Goal: Transaction & Acquisition: Purchase product/service

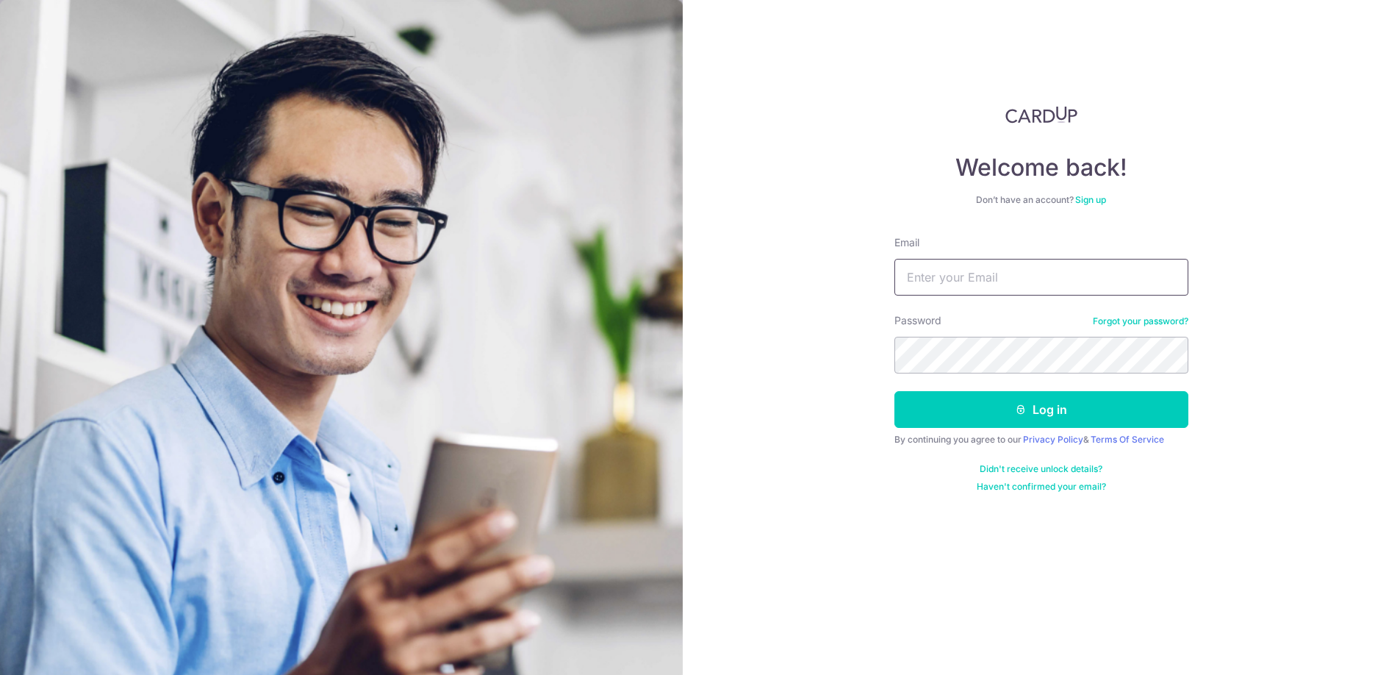
click at [1012, 275] on input "Email" at bounding box center [1042, 277] width 294 height 37
type input "DEENAGOH@GMAIL.COM"
click at [1050, 407] on button "Log in" at bounding box center [1042, 409] width 294 height 37
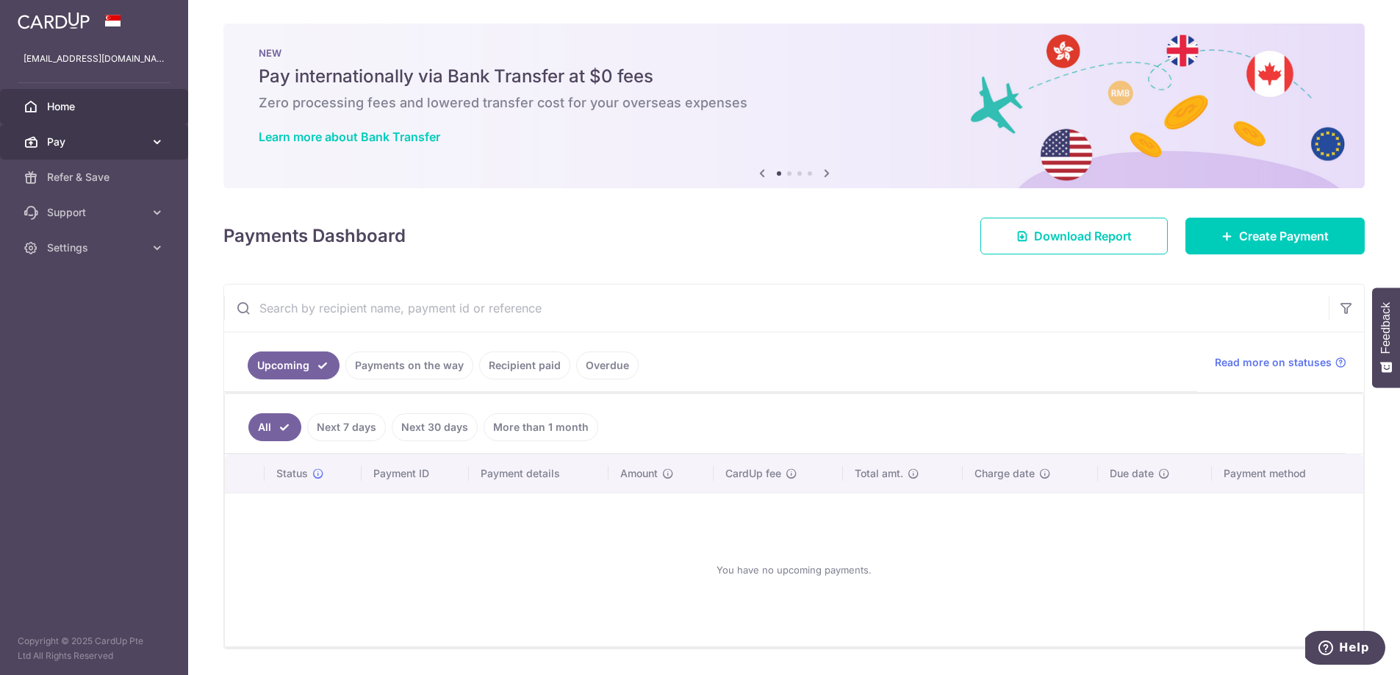
click at [139, 149] on link "Pay" at bounding box center [94, 141] width 188 height 35
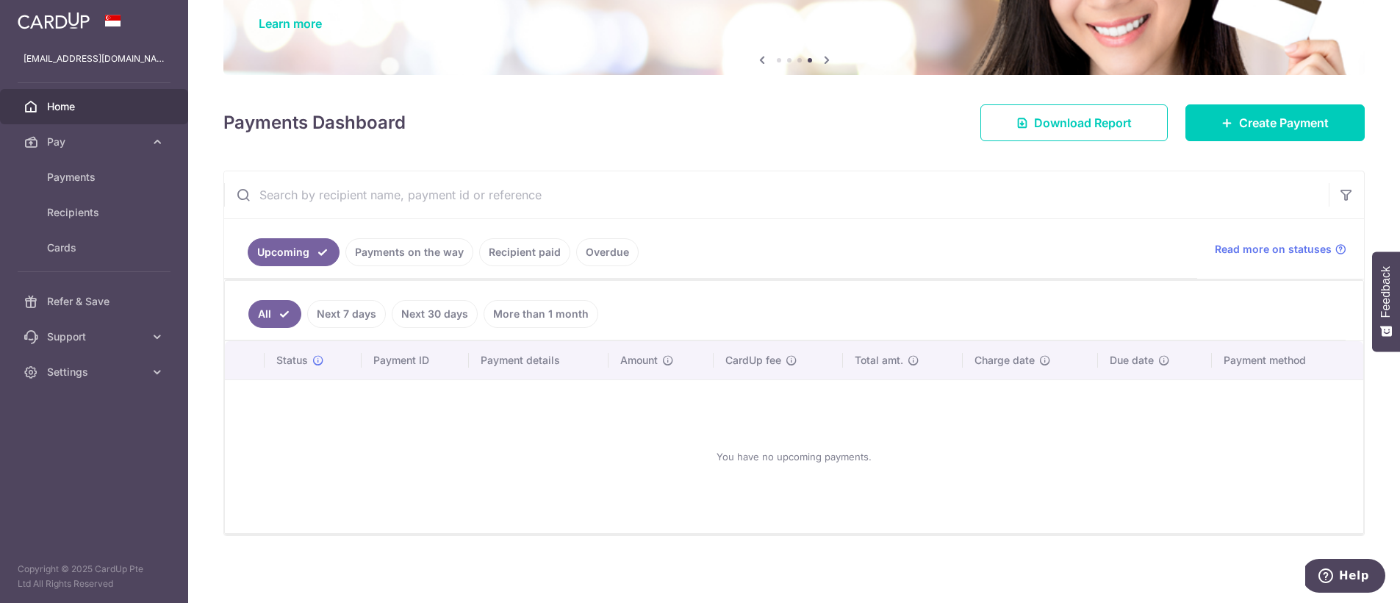
scroll to position [115, 0]
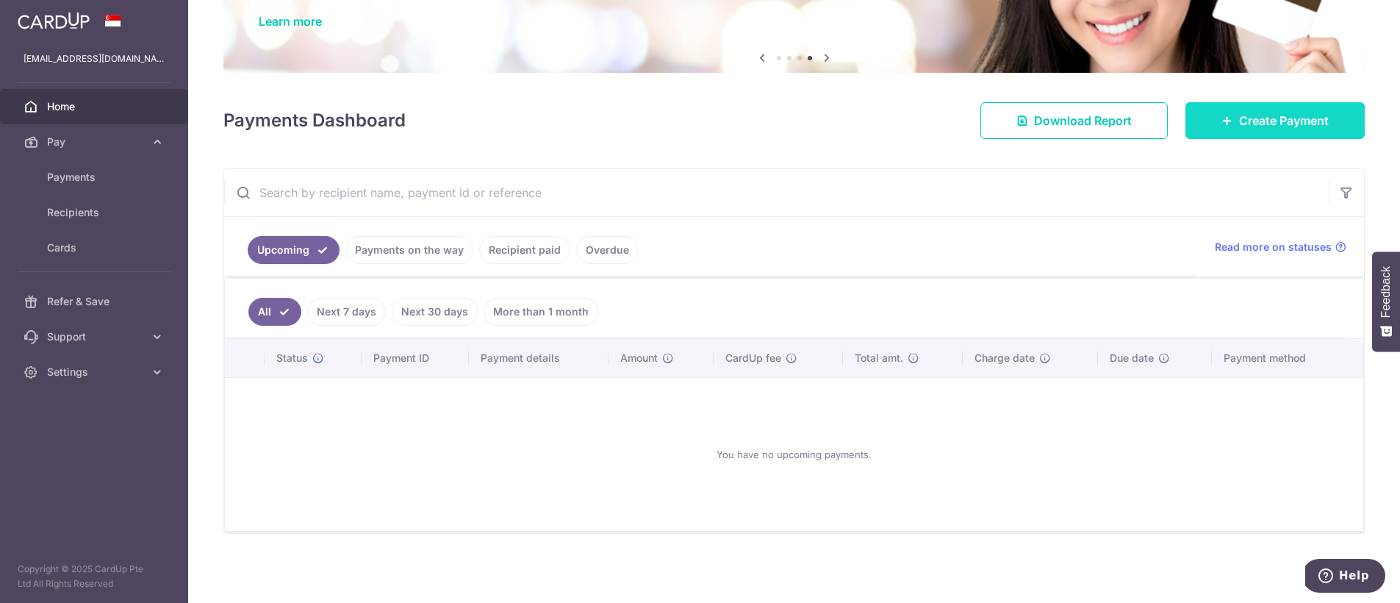
click at [1239, 125] on span "Create Payment" at bounding box center [1284, 121] width 90 height 18
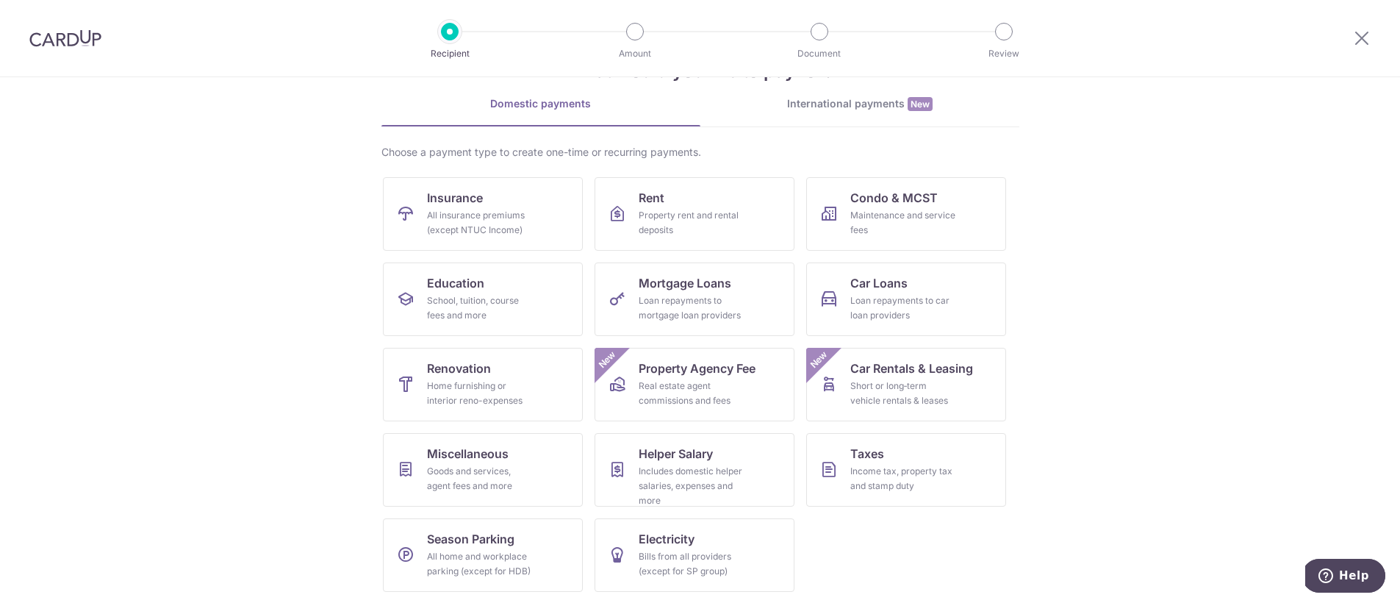
scroll to position [55, 0]
click at [449, 370] on span "Renovation" at bounding box center [459, 368] width 64 height 18
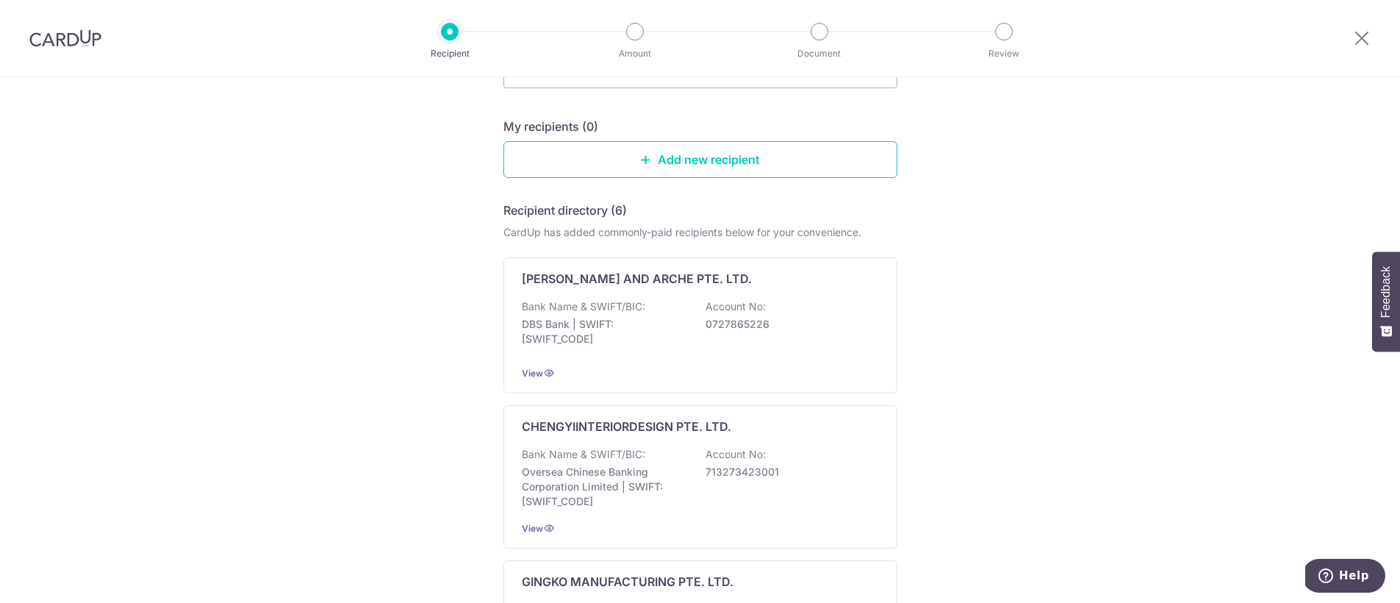
scroll to position [148, 0]
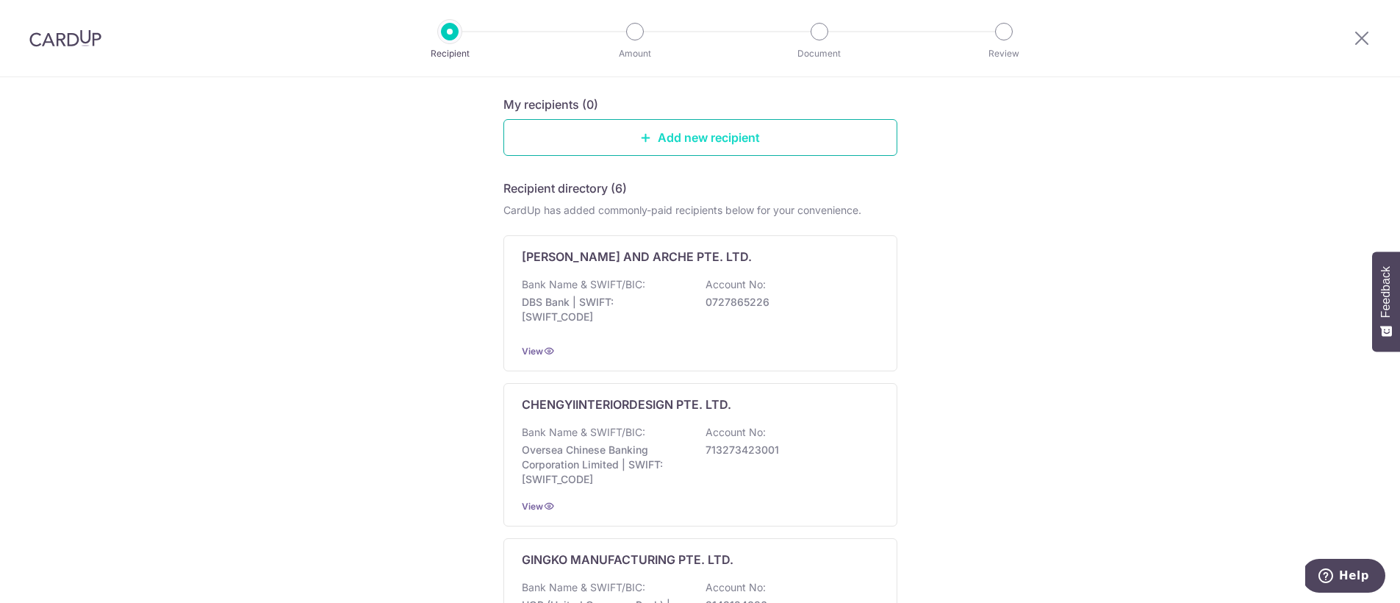
click at [706, 126] on link "Add new recipient" at bounding box center [700, 137] width 394 height 37
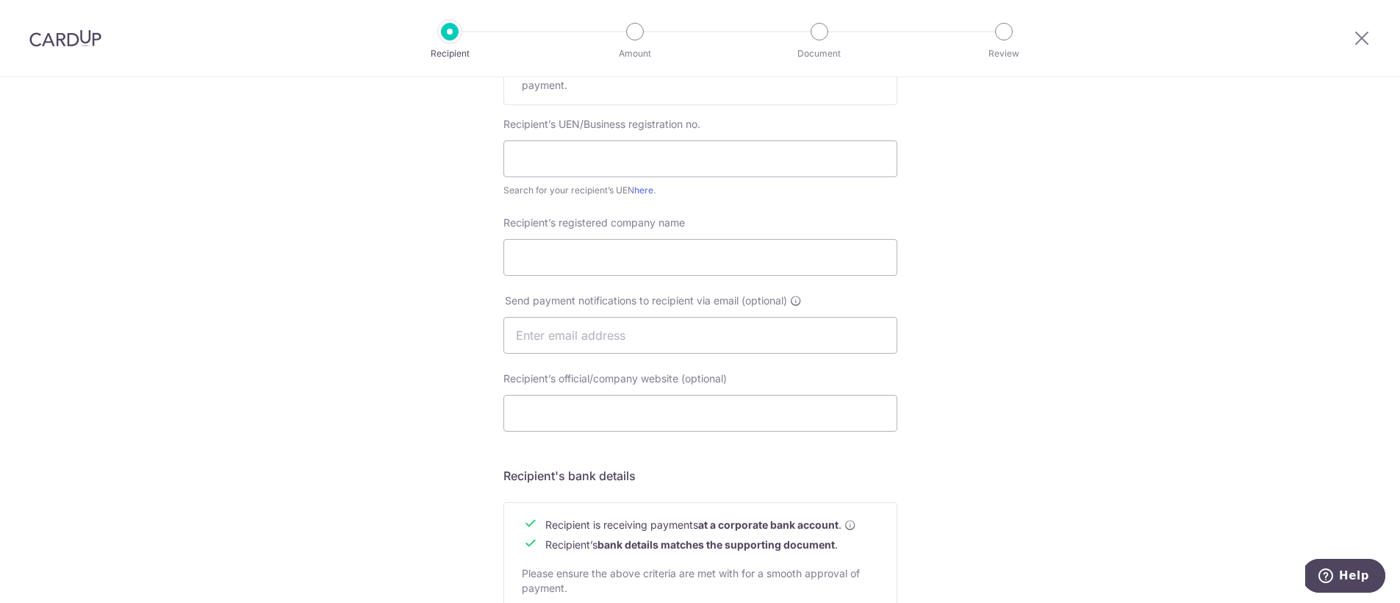
scroll to position [279, 0]
click at [645, 187] on link "here" at bounding box center [643, 187] width 19 height 11
click at [0, 0] on div "Recipient Amount Document Review Who would you like to pay? Your recipient does…" at bounding box center [700, 301] width 1400 height 603
click at [569, 160] on input "text" at bounding box center [700, 155] width 394 height 37
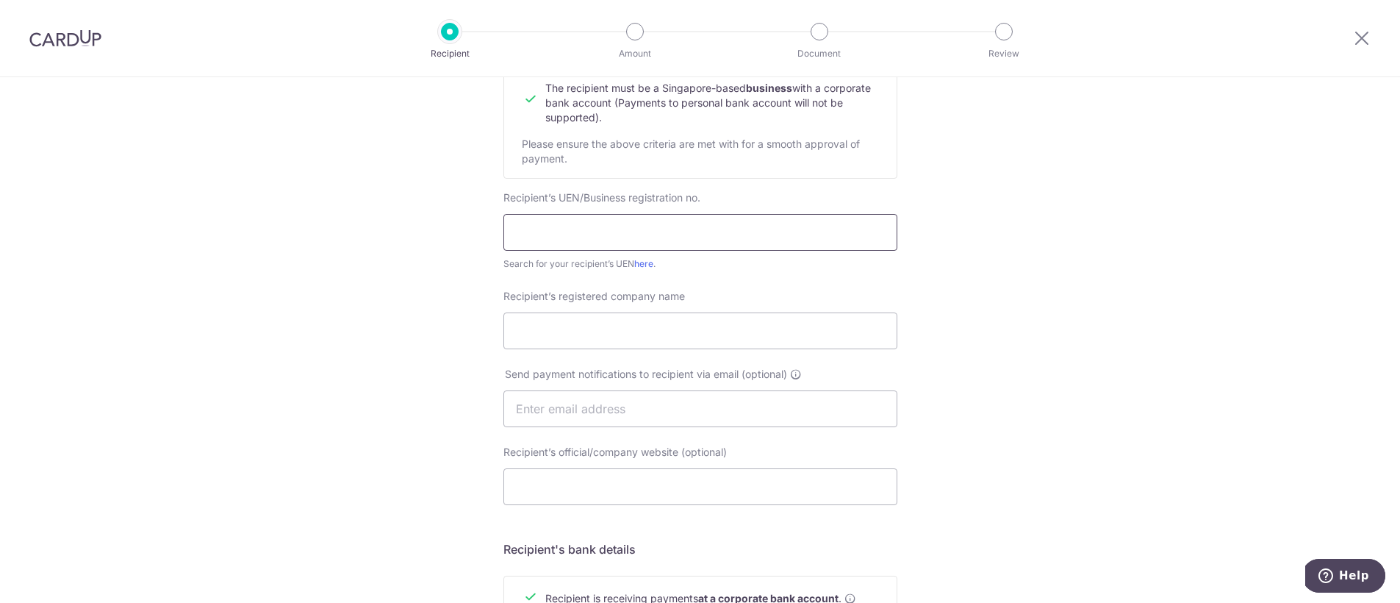
scroll to position [0, 0]
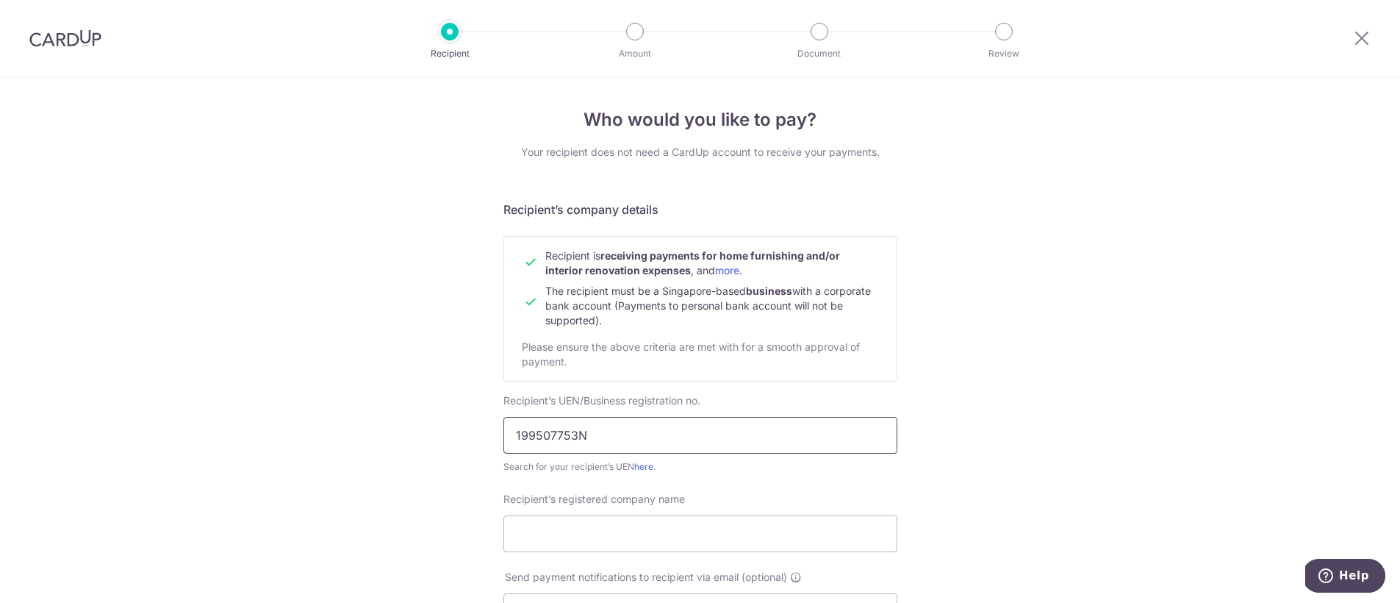
type input "199507753N"
drag, startPoint x: 308, startPoint y: 340, endPoint x: 312, endPoint y: 348, distance: 8.2
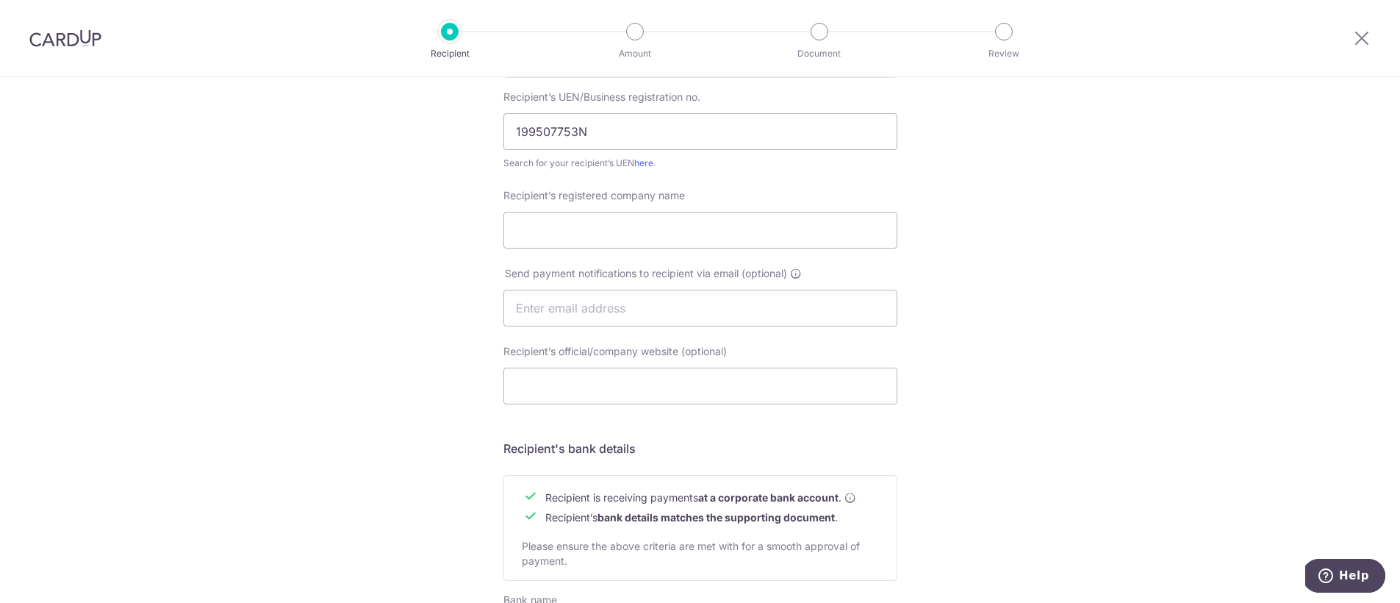
scroll to position [238, 0]
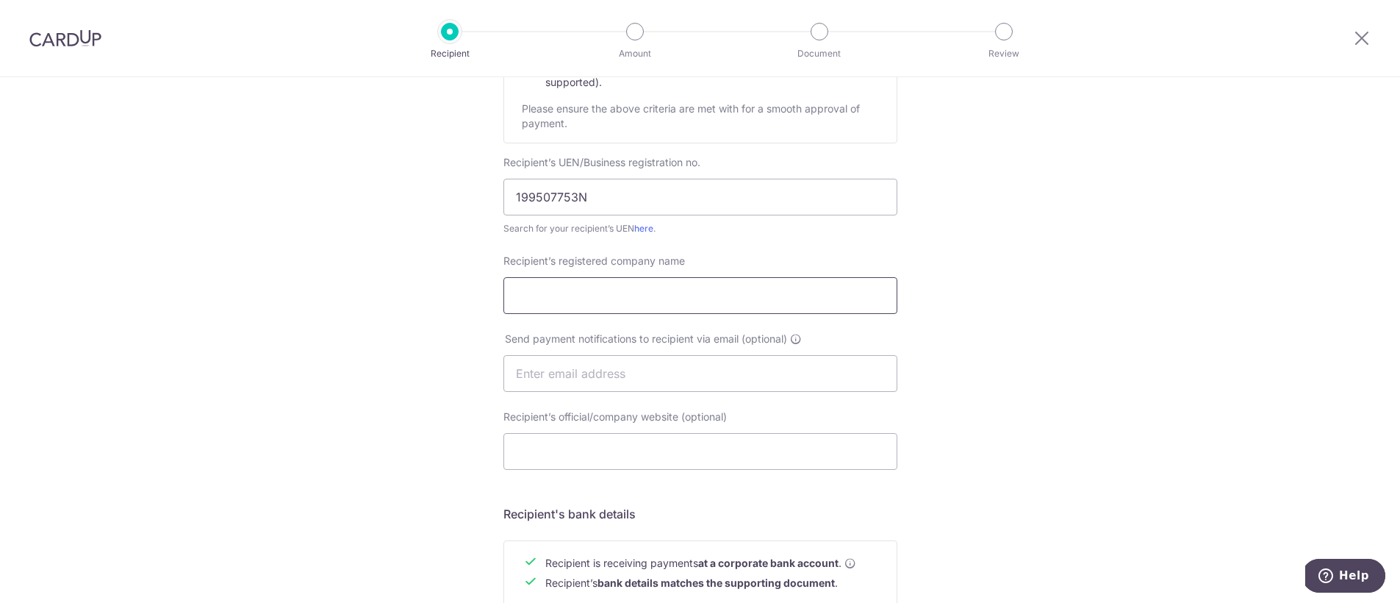
click at [541, 290] on input "Recipient’s registered company name" at bounding box center [700, 295] width 394 height 37
type input "HYDROSEAL ENGINEERING PTE LTD"
click at [541, 383] on input "text" at bounding box center [700, 373] width 394 height 37
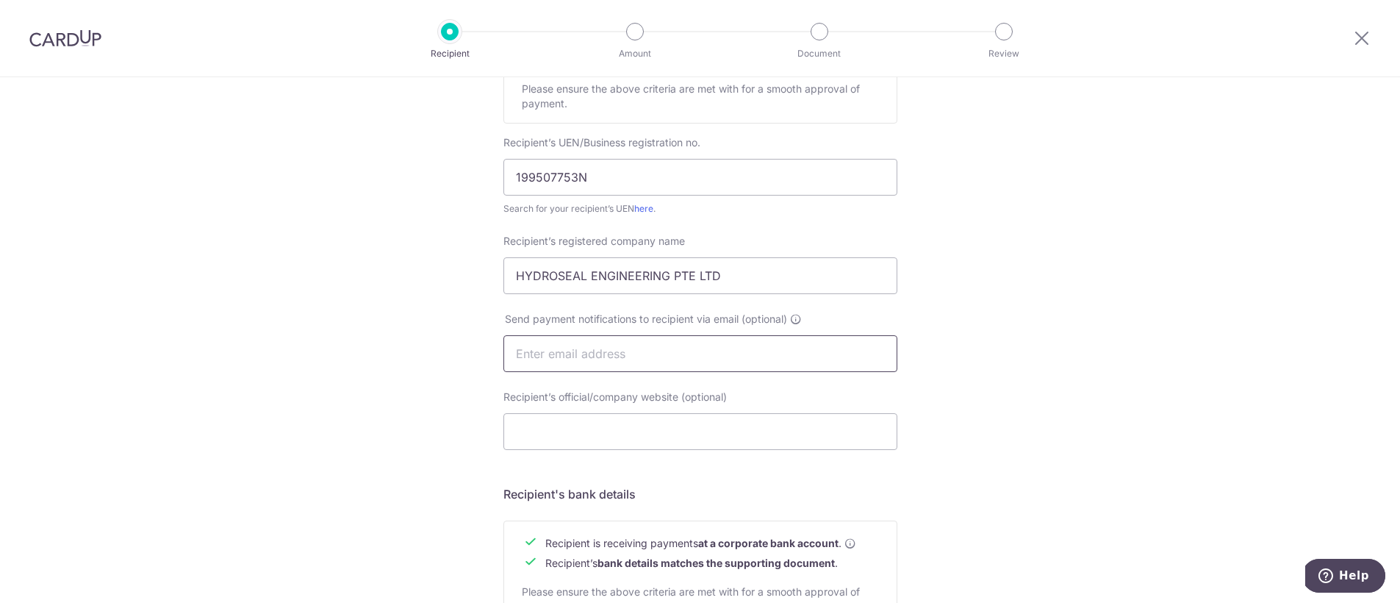
scroll to position [259, 0]
type input "[EMAIL_ADDRESS][DOMAIN_NAME]"
click at [450, 398] on div "Who would you like to pay? Your recipient does not need a CardUp account to rec…" at bounding box center [700, 370] width 1400 height 1105
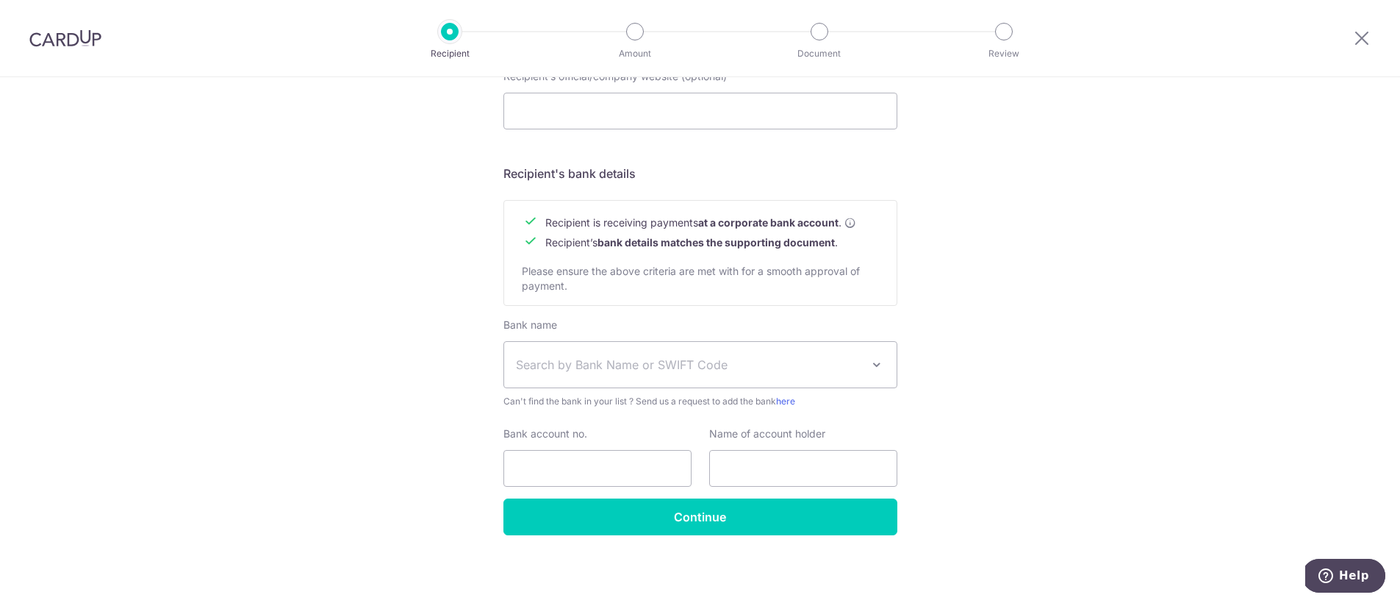
scroll to position [580, 0]
click at [564, 365] on span "Search by Bank Name or SWIFT Code" at bounding box center [688, 363] width 345 height 18
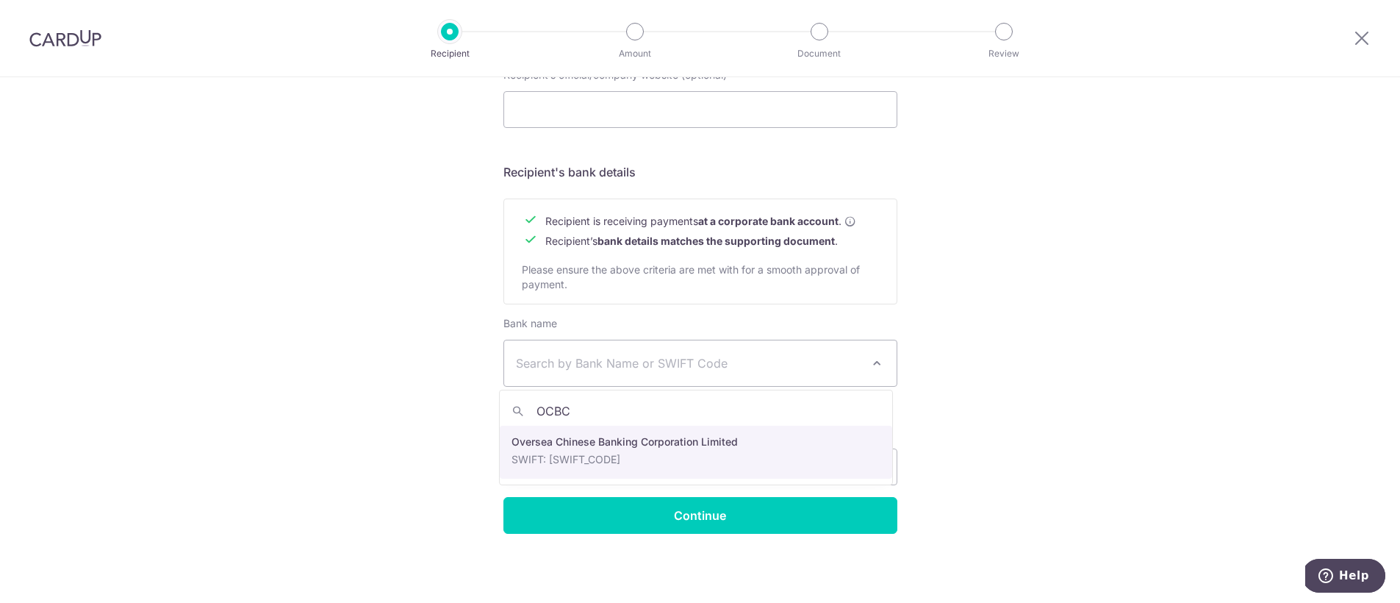
type input "OCBC"
select select "12"
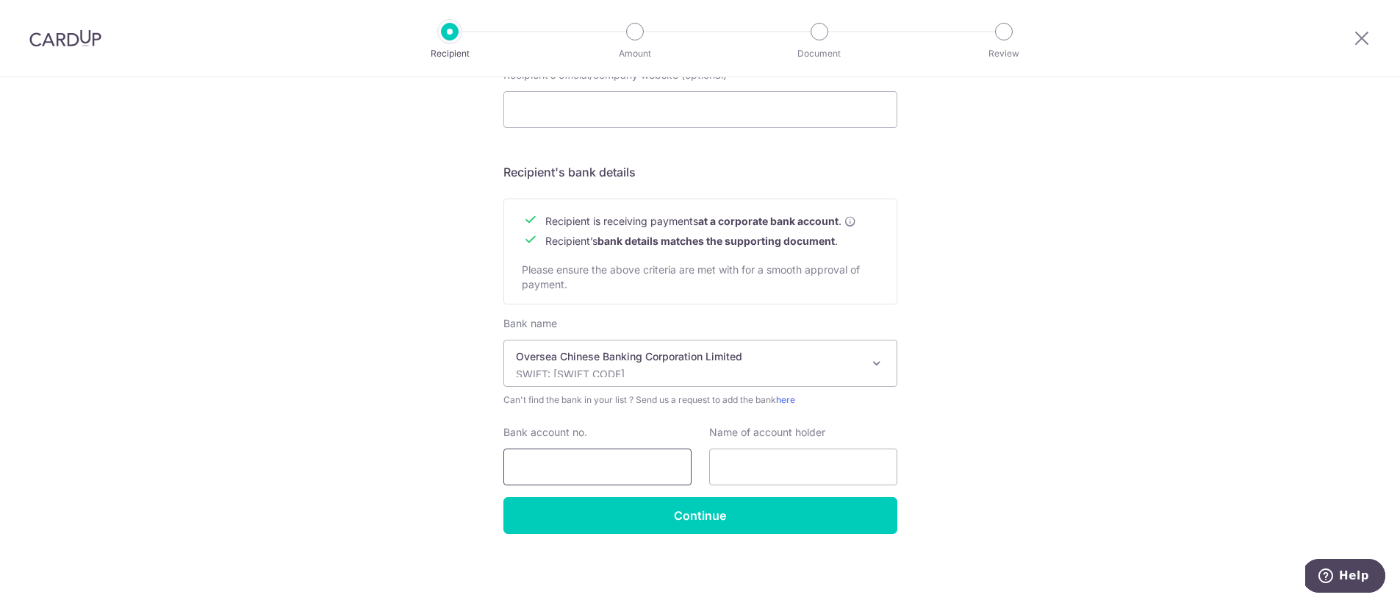
click at [589, 469] on input "Bank account no." at bounding box center [597, 466] width 188 height 37
type input "665431896001"
click at [781, 460] on input "text" at bounding box center [803, 466] width 188 height 37
type input "HYDRO-SEAL ENGINEERING PTE LTD"
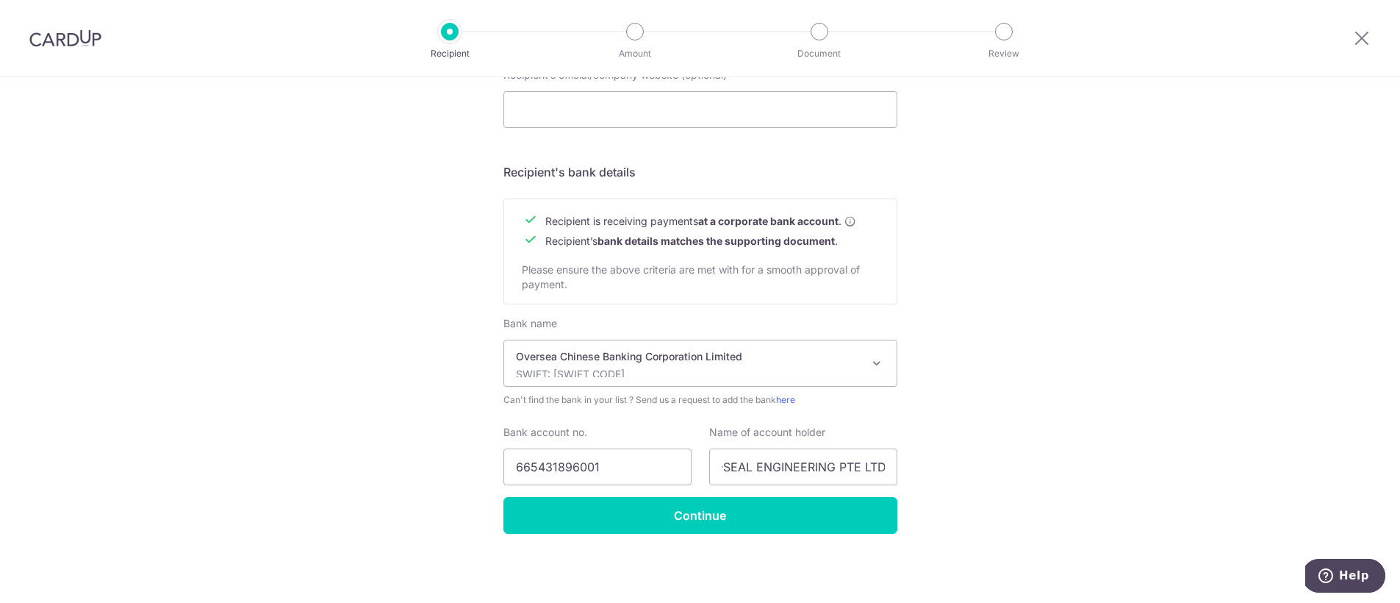
click at [382, 287] on div "Who would you like to pay? Your recipient does not need a CardUp account to rec…" at bounding box center [700, 49] width 1400 height 1105
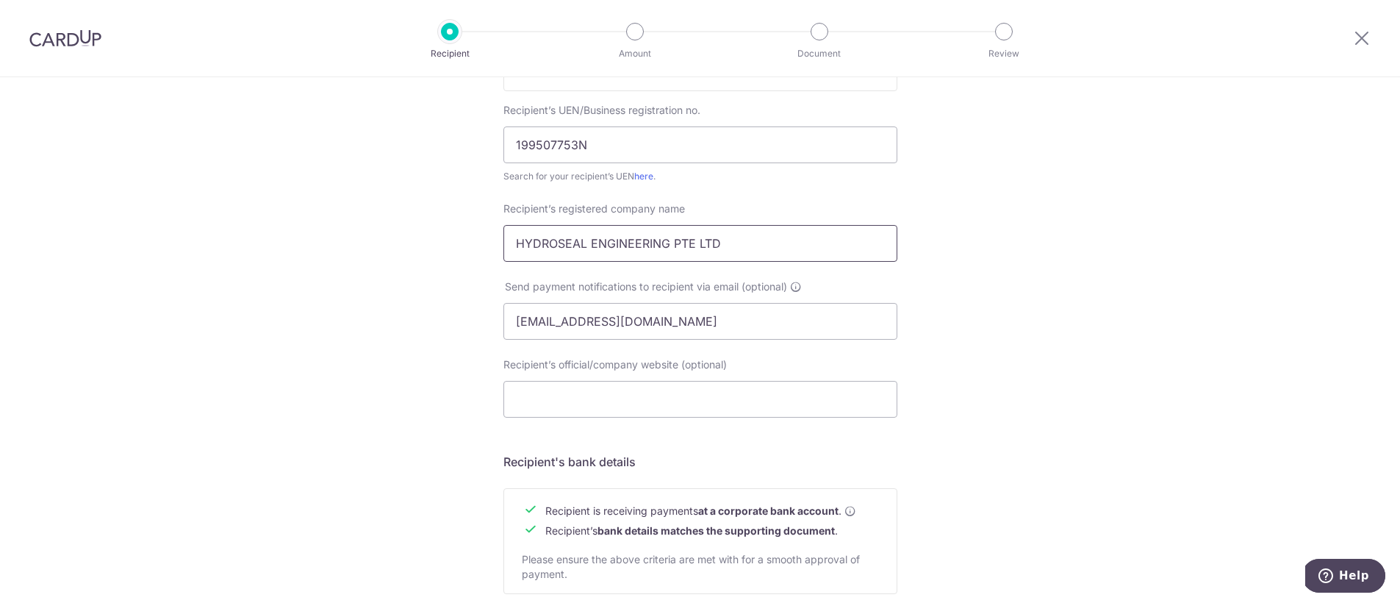
click at [551, 241] on input "HYDROSEAL ENGINEERING PTE LTD" at bounding box center [700, 243] width 394 height 37
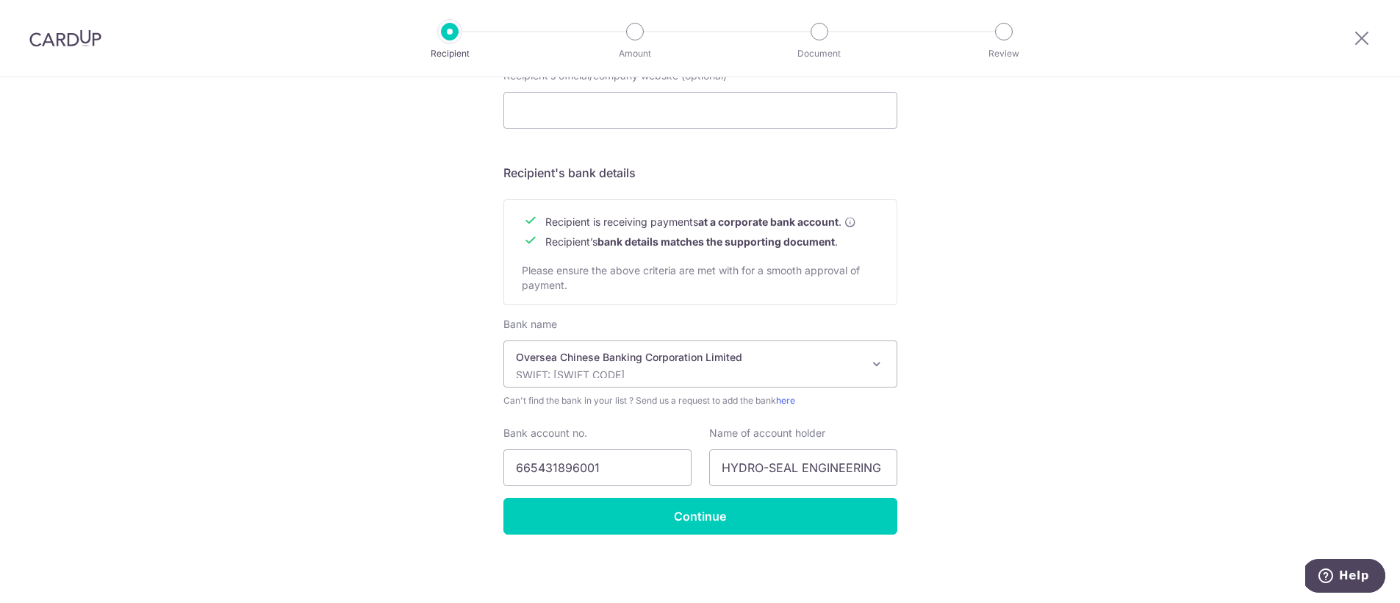
scroll to position [580, 0]
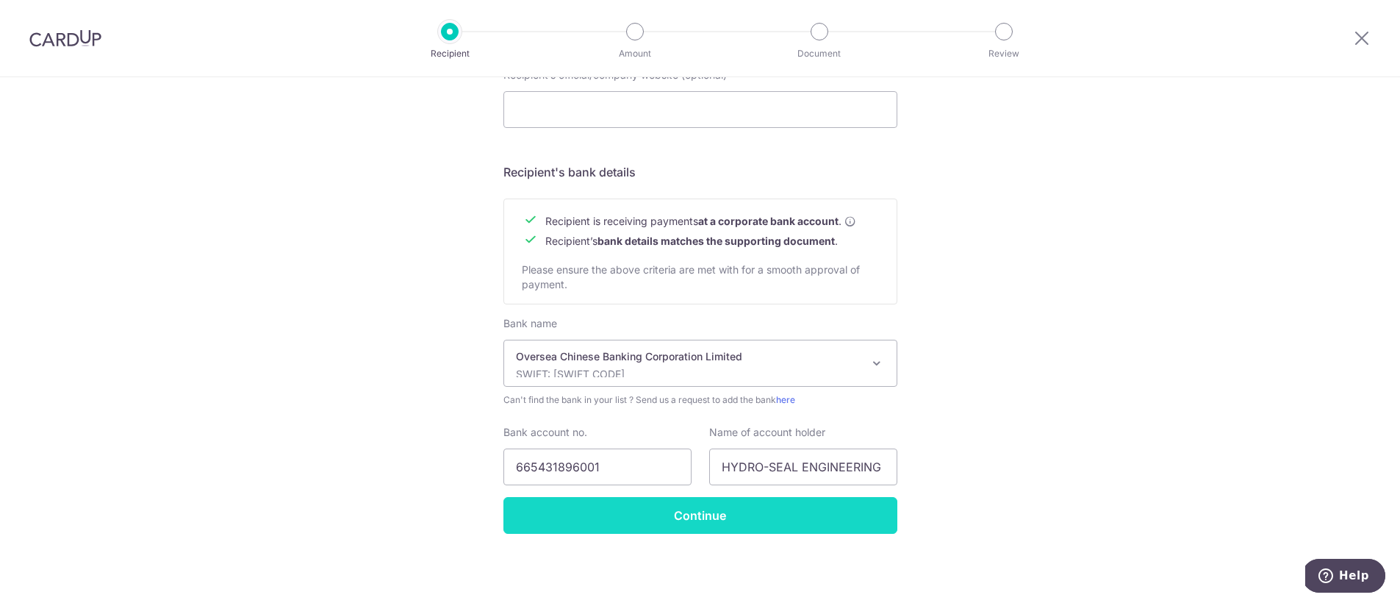
type input "HYDRO-SEAL ENGINEERING PTE LTD"
click at [668, 506] on input "Continue" at bounding box center [700, 515] width 394 height 37
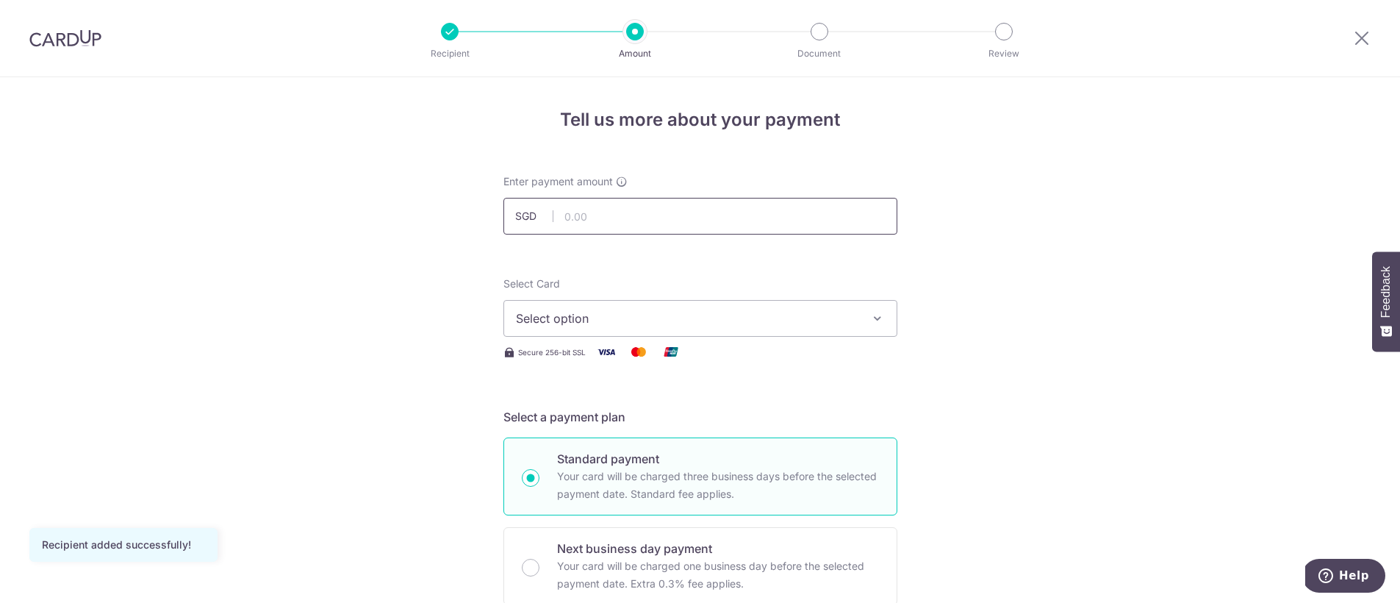
click at [604, 213] on input "text" at bounding box center [700, 216] width 394 height 37
click at [606, 322] on span "Select option" at bounding box center [687, 318] width 343 height 18
click at [604, 395] on div "Your Cards" at bounding box center [700, 392] width 369 height 15
click at [582, 315] on span "Select option" at bounding box center [687, 318] width 343 height 18
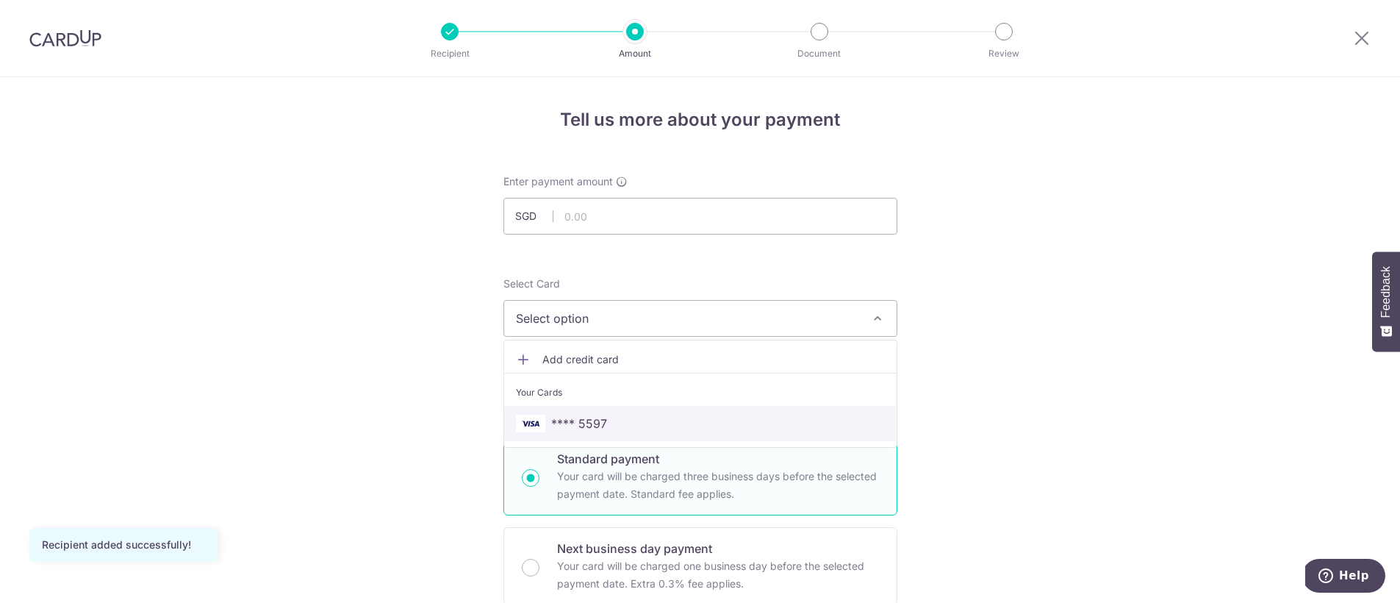
click at [564, 421] on span "**** 5597" at bounding box center [579, 424] width 56 height 18
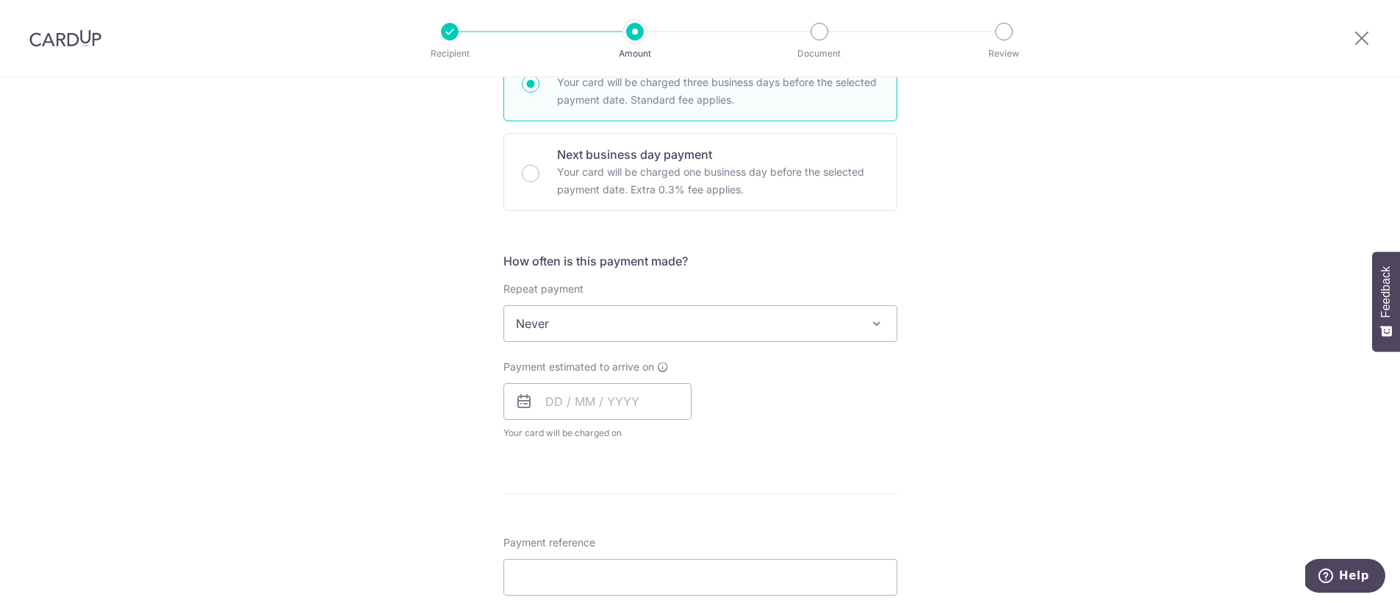
scroll to position [359, 0]
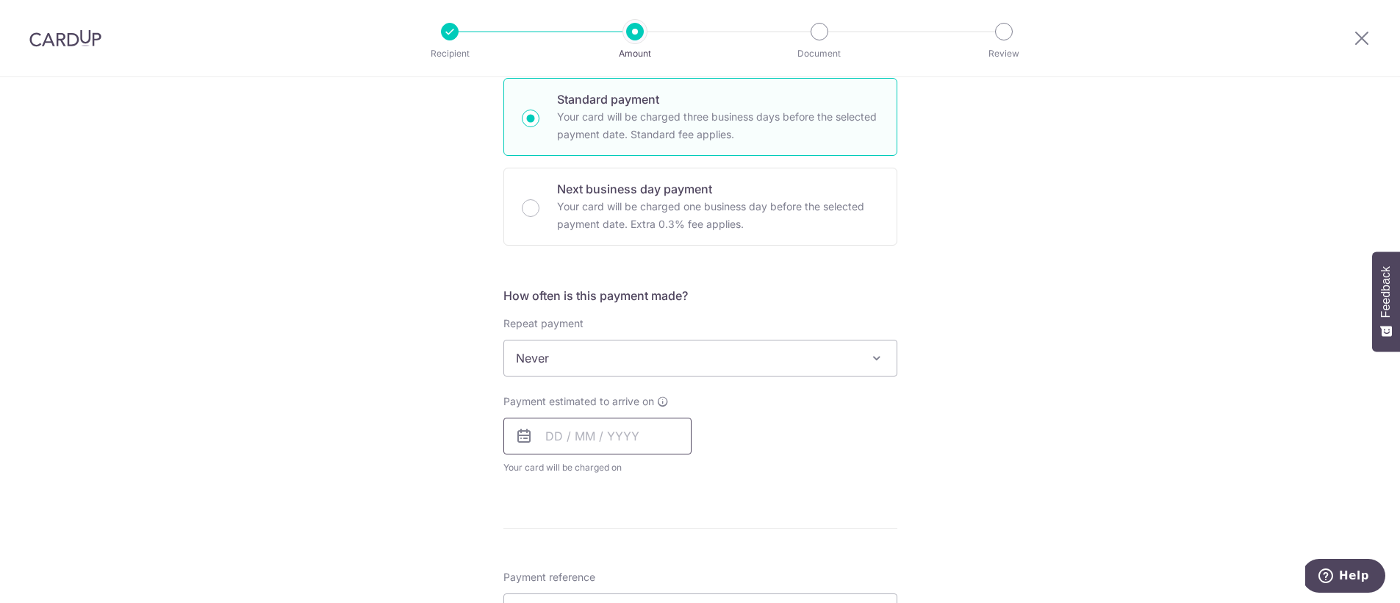
click at [568, 440] on input "text" at bounding box center [597, 435] width 188 height 37
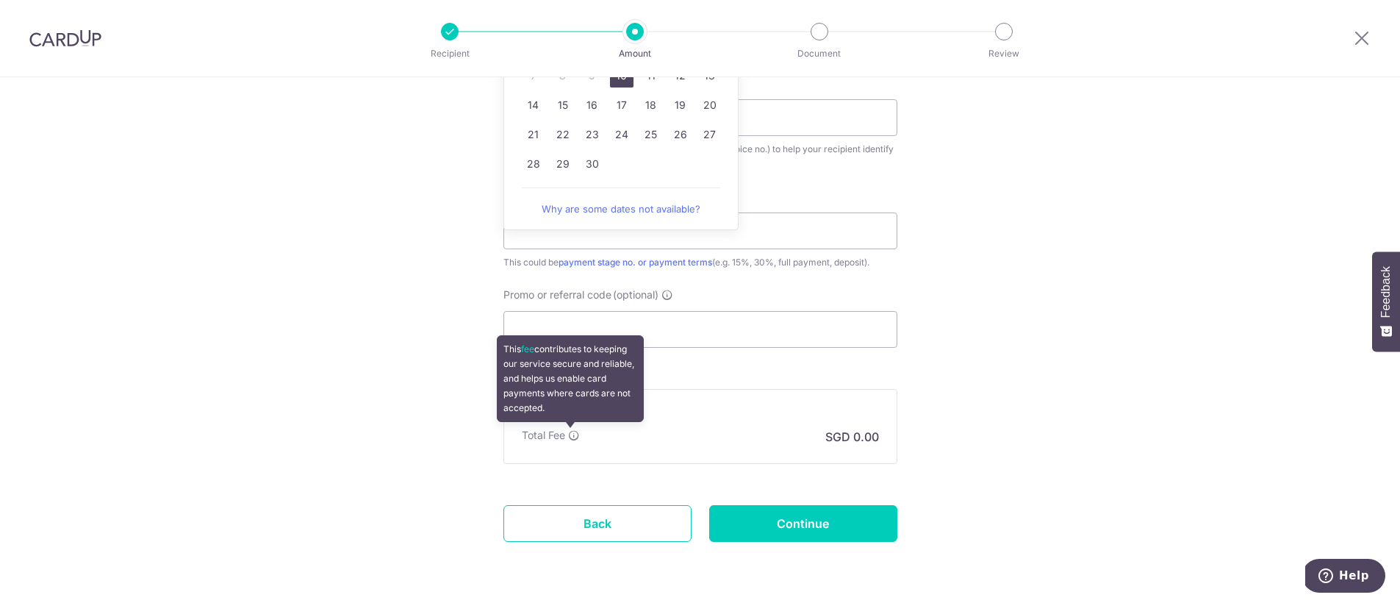
scroll to position [736, 0]
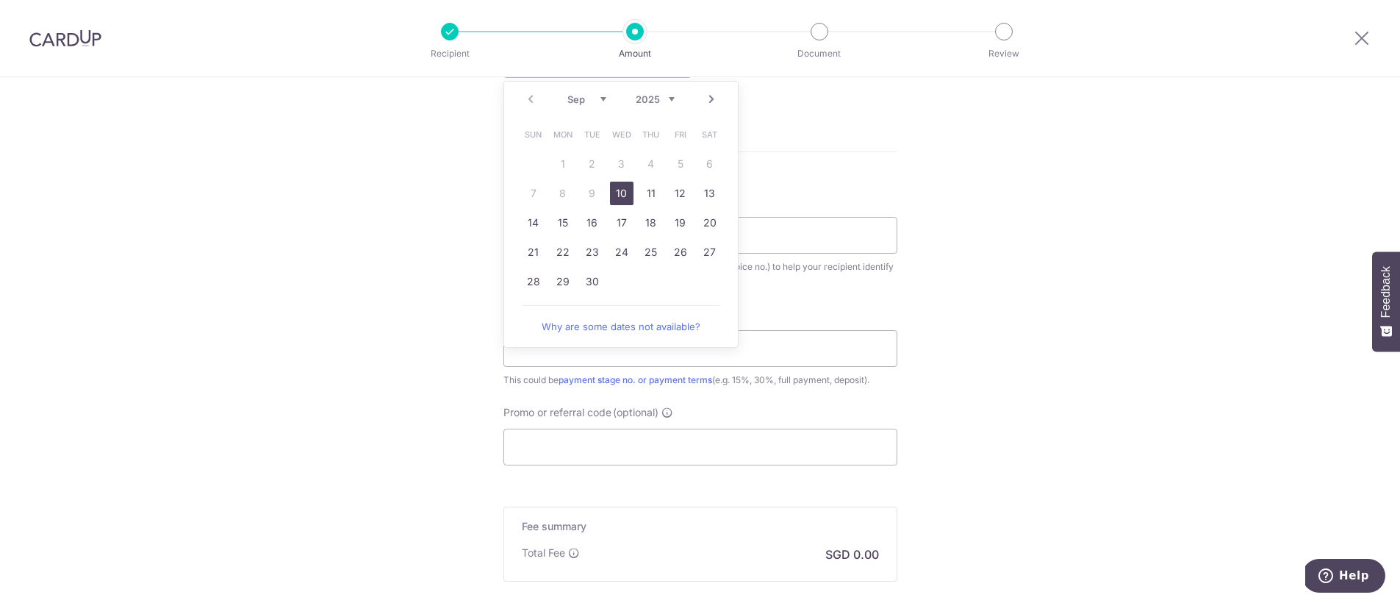
click at [617, 196] on link "10" at bounding box center [622, 194] width 24 height 24
type input "10/09/2025"
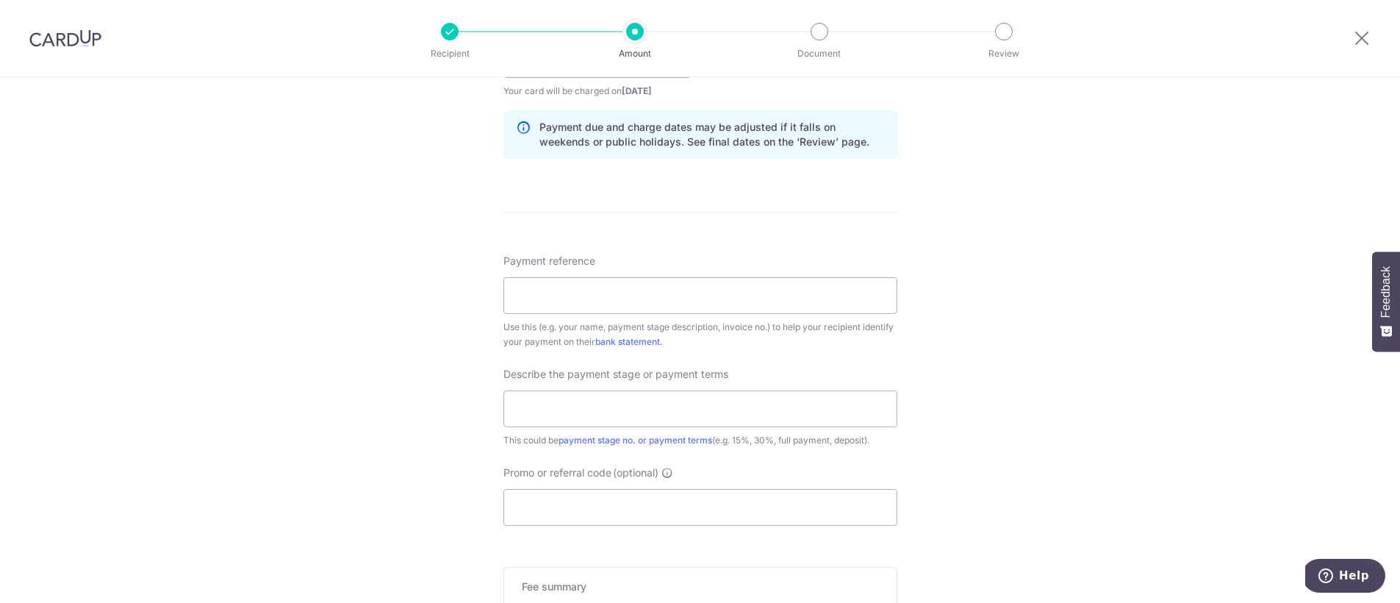
click at [443, 243] on div "Tell us more about your payment Enter payment amount SGD Recipient added succes…" at bounding box center [700, 85] width 1400 height 1488
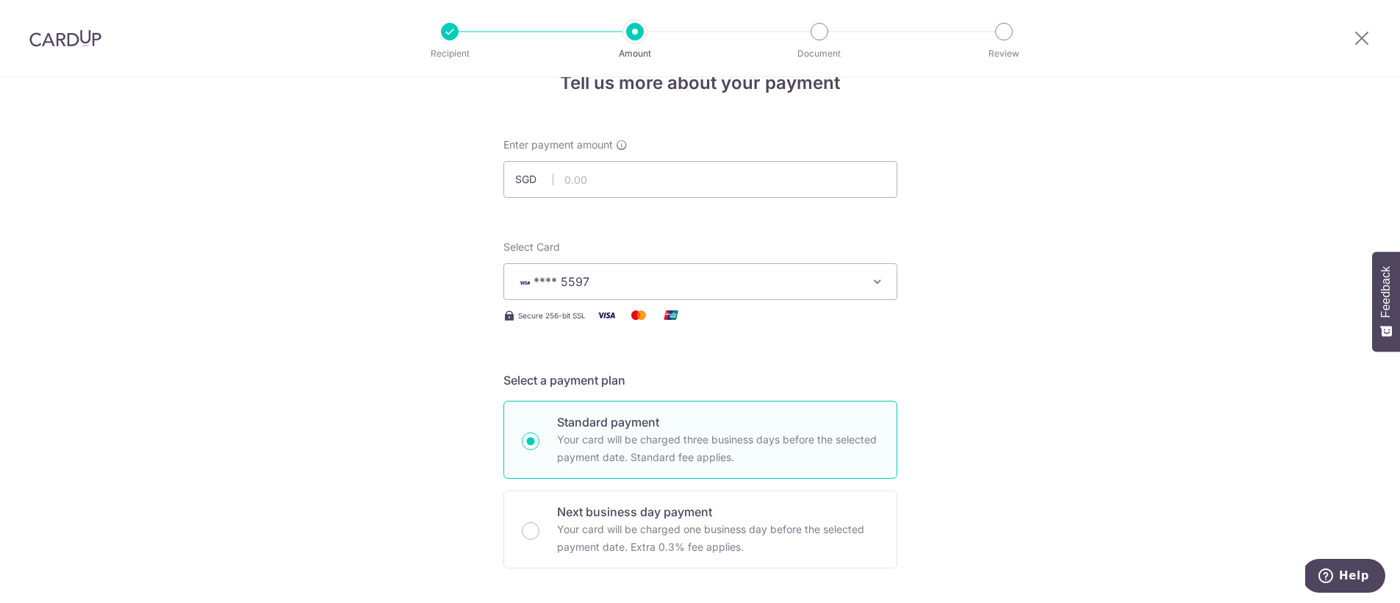
scroll to position [31, 0]
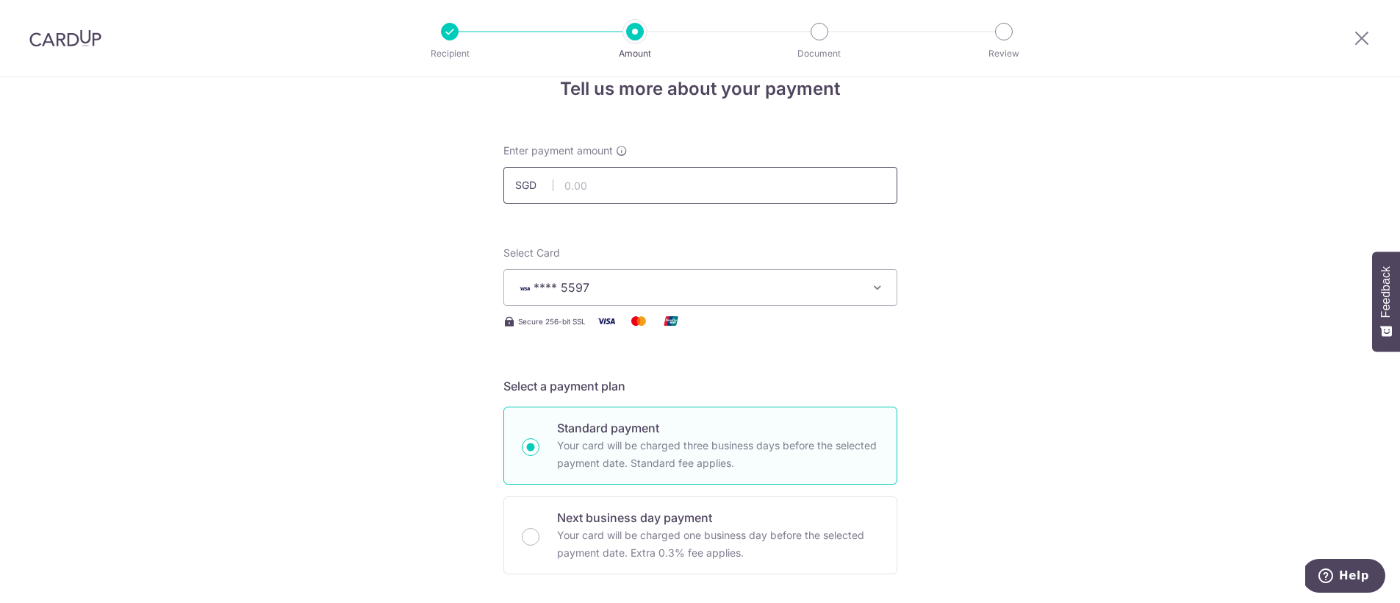
click at [595, 188] on input "text" at bounding box center [700, 185] width 394 height 37
type input "30,629.00"
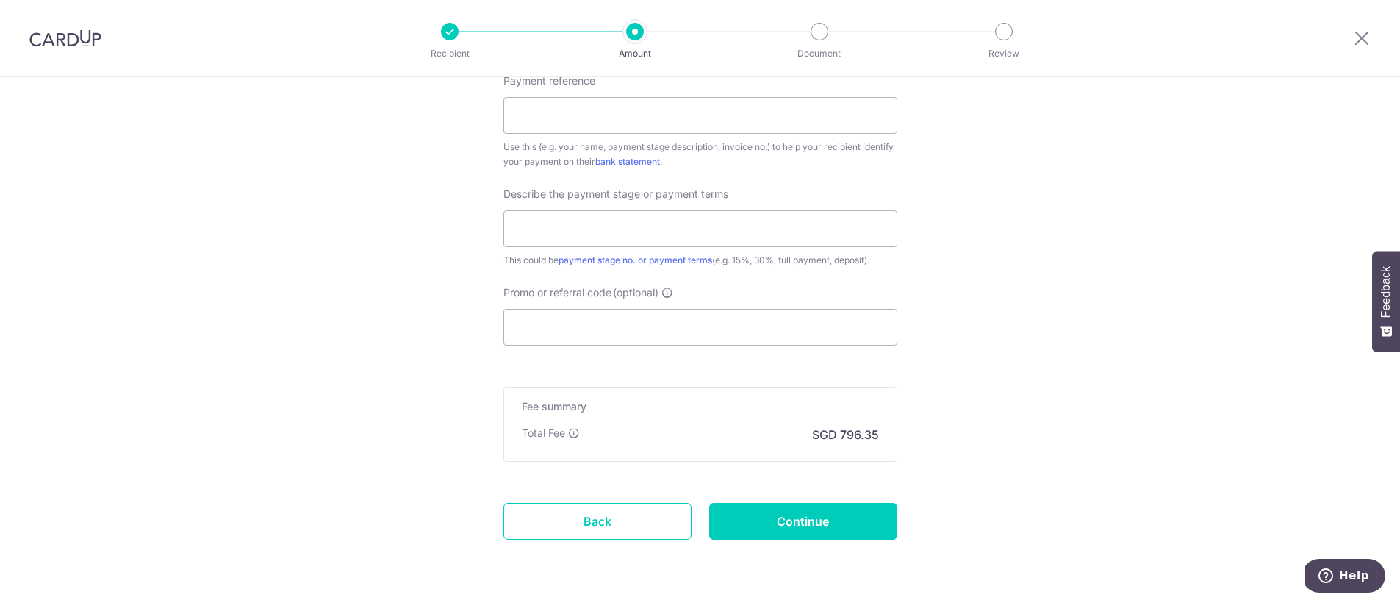
scroll to position [908, 0]
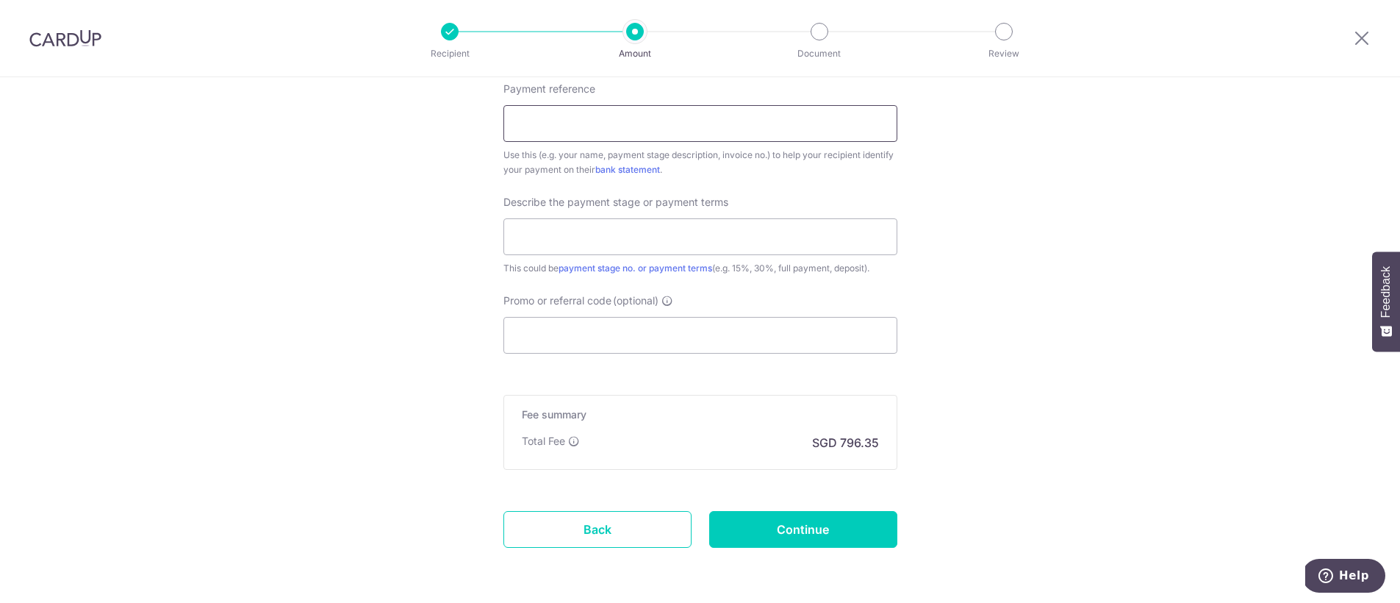
click at [541, 108] on input "Payment reference" at bounding box center [700, 123] width 394 height 37
paste input "7920"
type input "7920 DEENA GOH"
click at [537, 237] on input "text" at bounding box center [700, 236] width 394 height 37
type input "FULL PAYMENT"
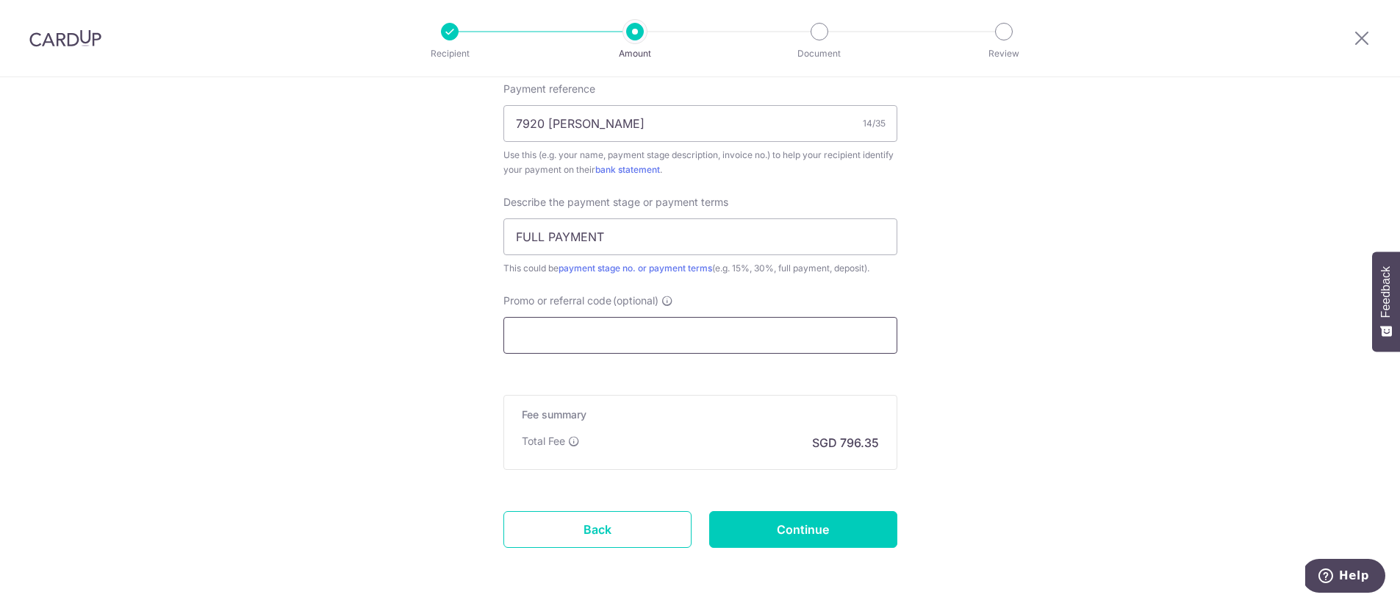
click at [525, 329] on input "Promo or referral code (optional)" at bounding box center [700, 335] width 394 height 37
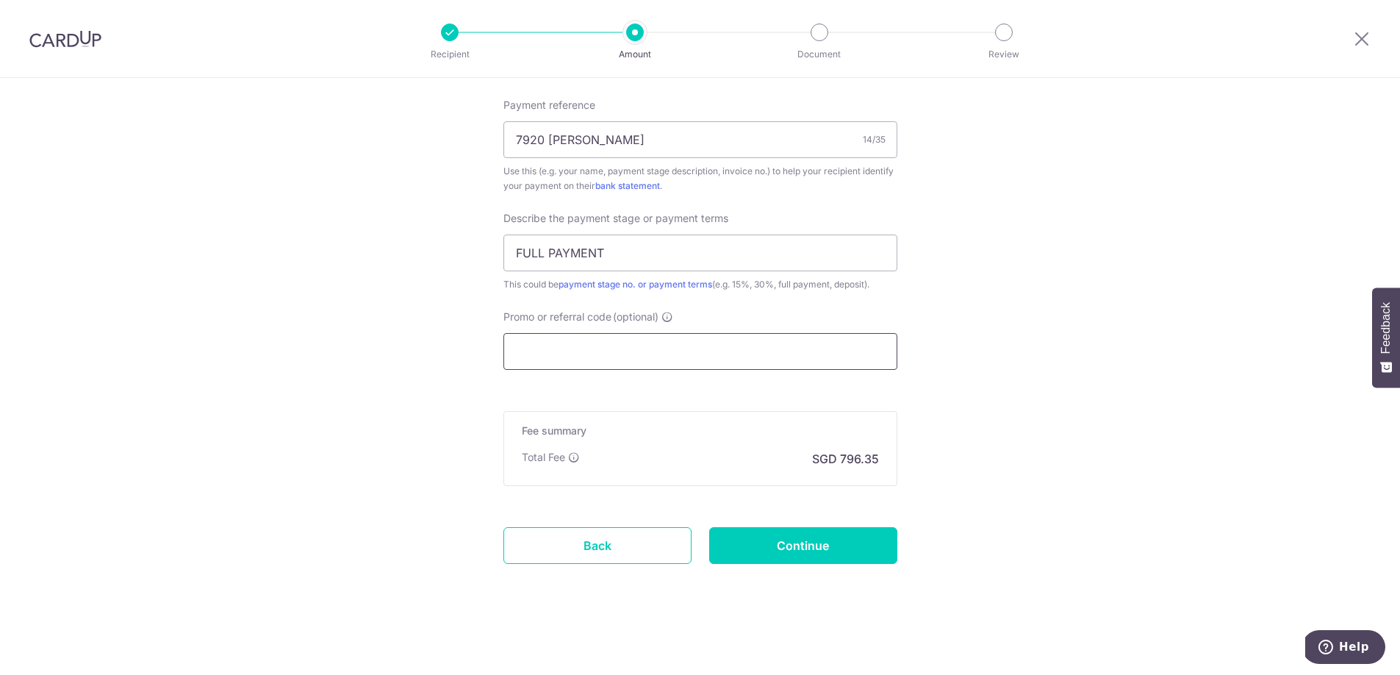
scroll to position [891, 0]
paste input "RENO25ONE"
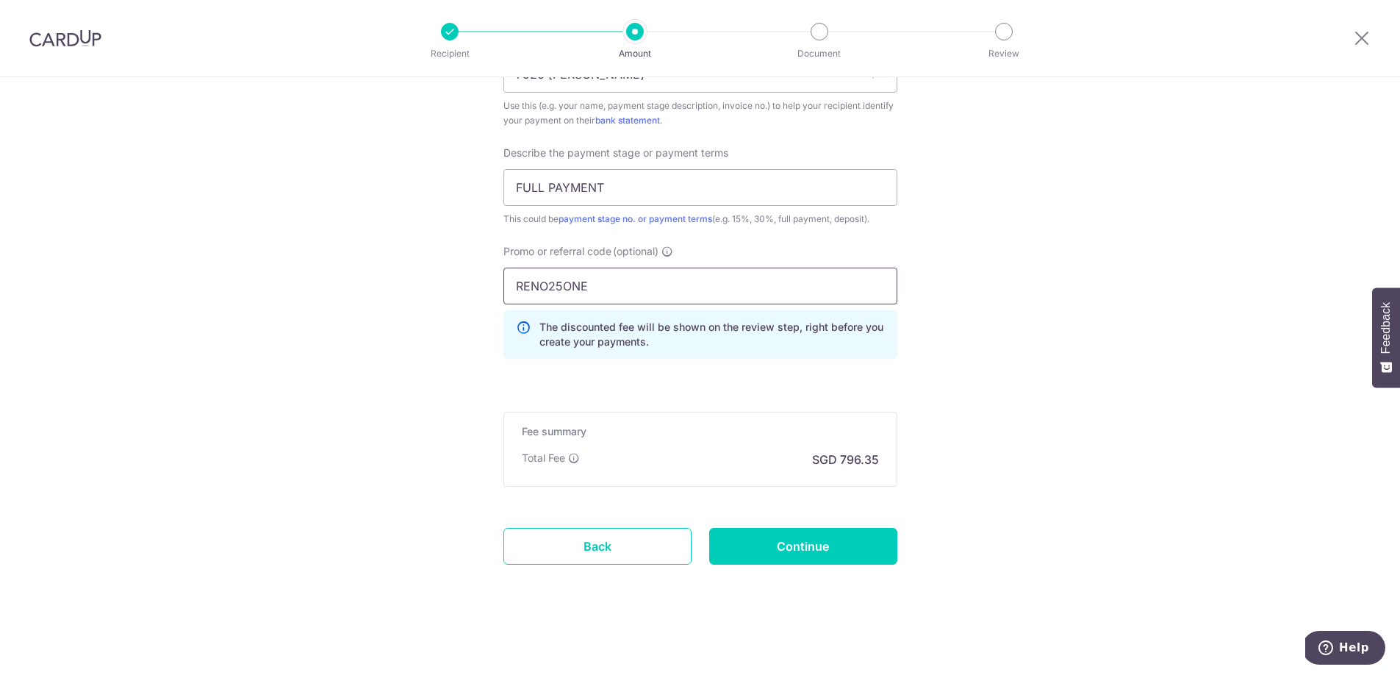
type input "RENO25ONE"
click at [868, 556] on input "Continue" at bounding box center [803, 546] width 188 height 37
type input "Create Schedule"
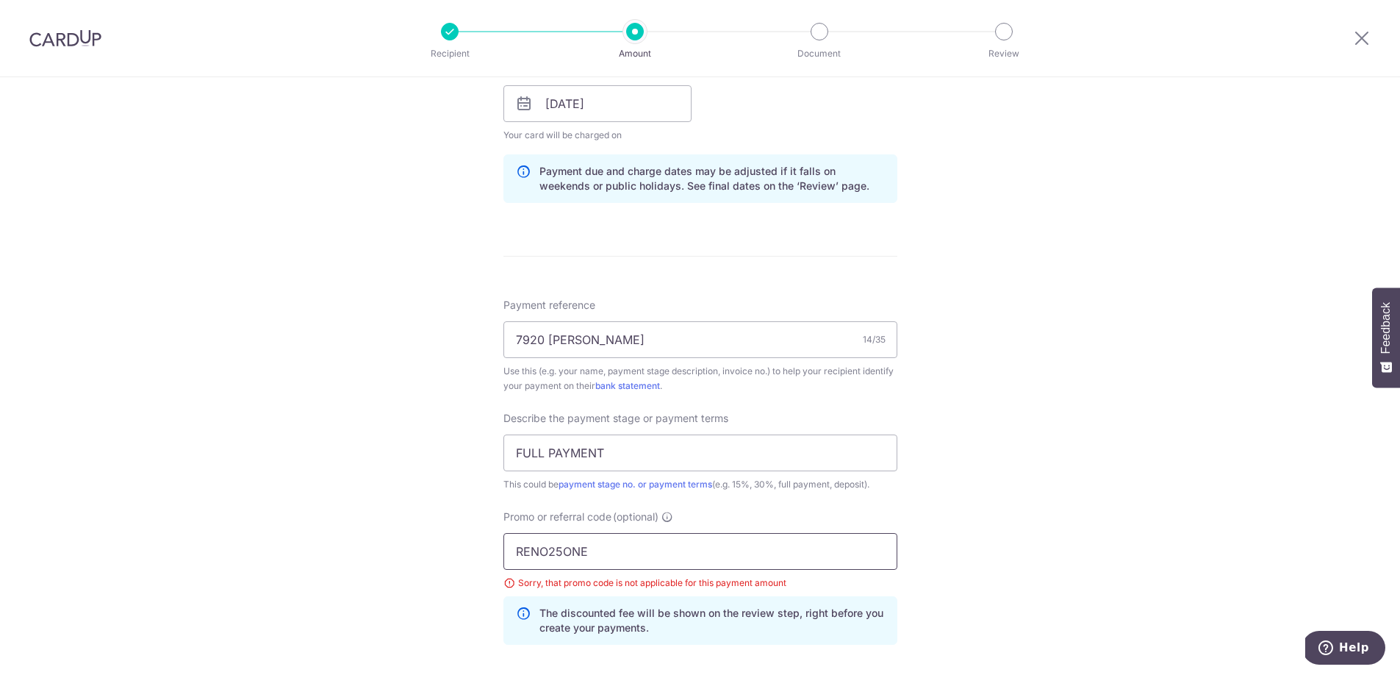
scroll to position [692, 0]
click at [592, 554] on input "RENO25ONE" at bounding box center [700, 550] width 394 height 37
drag, startPoint x: 584, startPoint y: 552, endPoint x: 506, endPoint y: 544, distance: 77.6
click at [506, 544] on input "RENO25ONE" at bounding box center [700, 550] width 394 height 37
click at [435, 524] on div "Tell us more about your payment Enter payment amount SGD 30,629.00 30629.00 Sel…" at bounding box center [700, 172] width 1400 height 1575
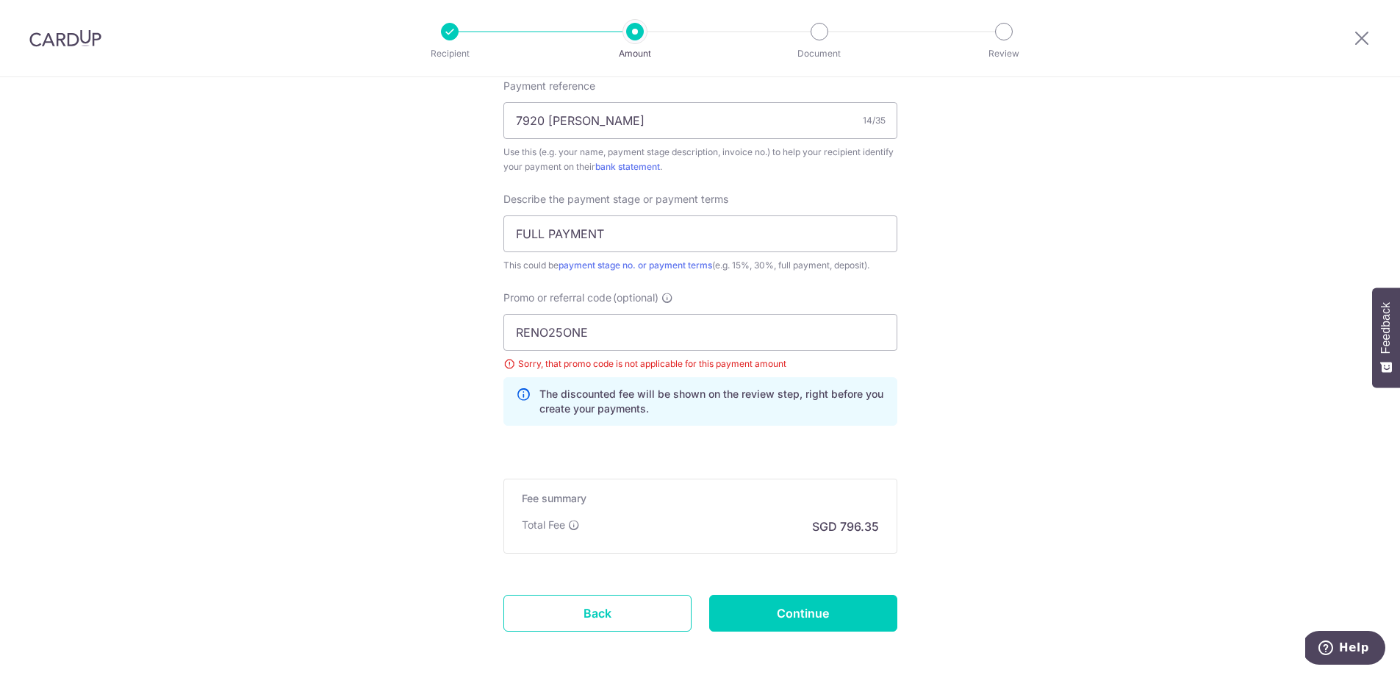
scroll to position [926, 0]
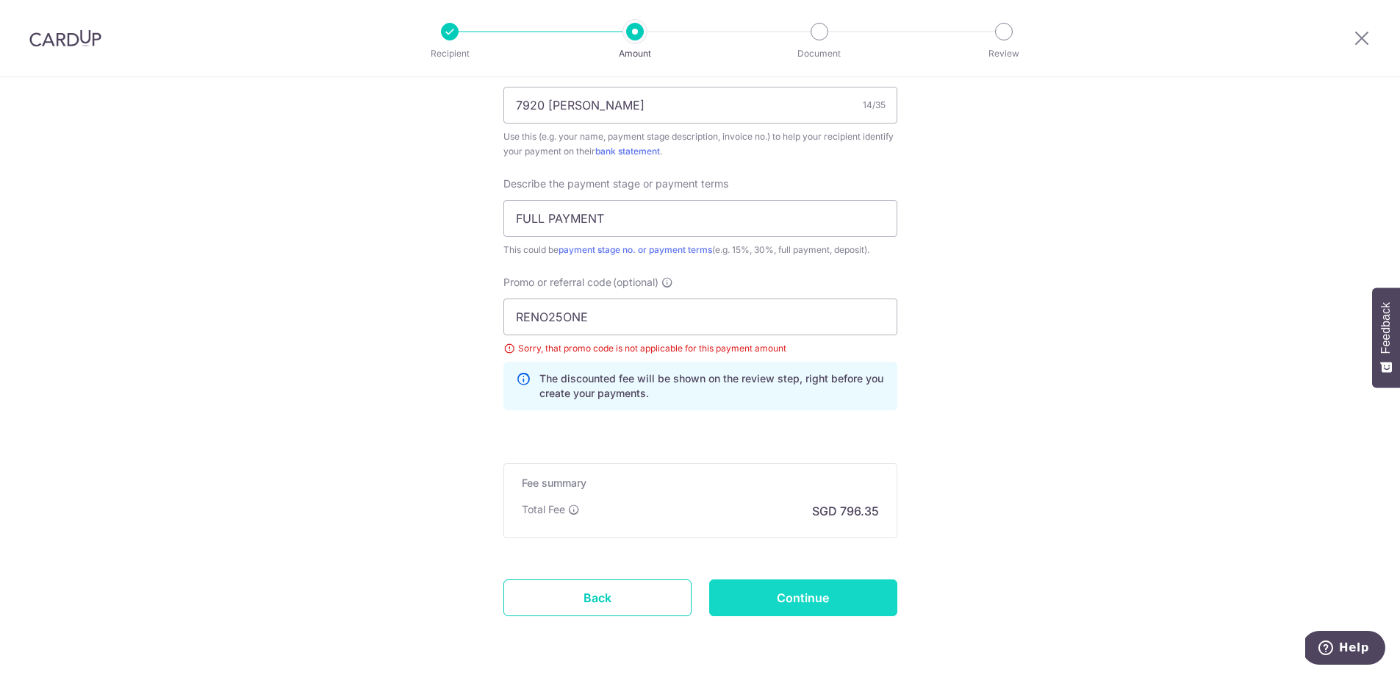
click at [836, 603] on input "Continue" at bounding box center [803, 597] width 188 height 37
type input "Update Schedule"
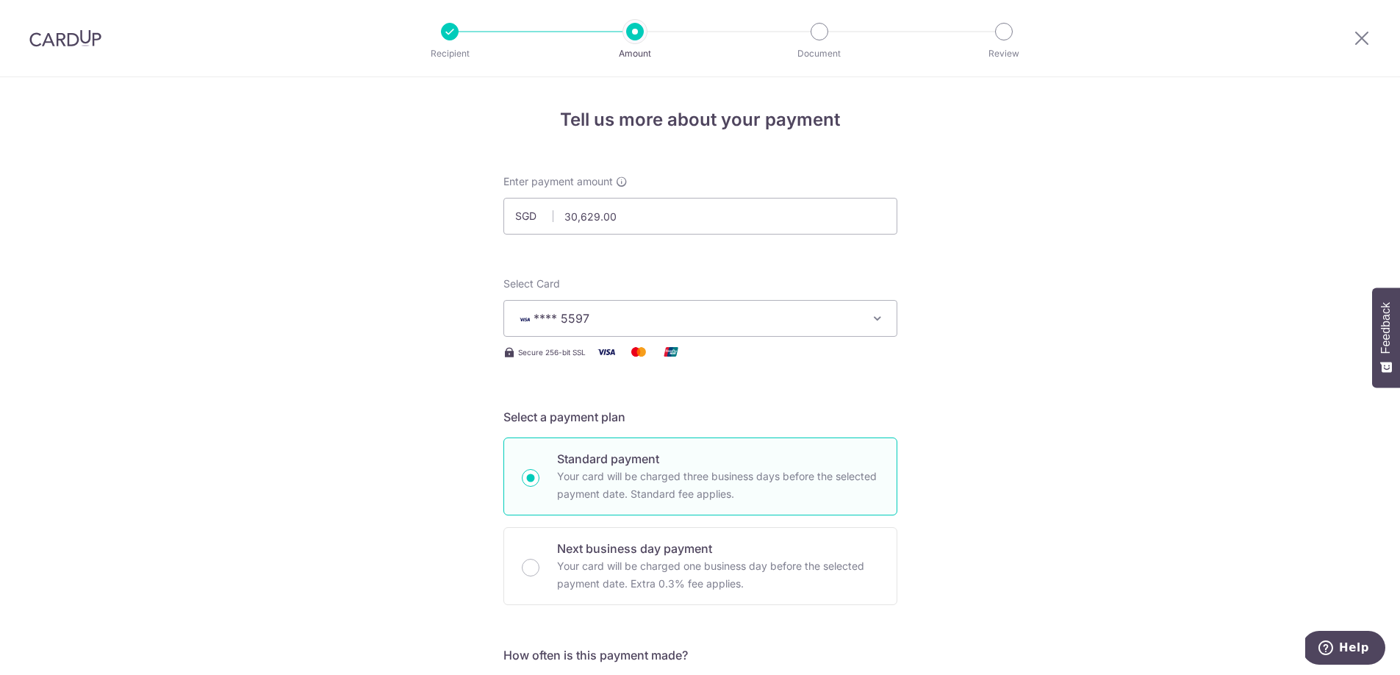
scroll to position [978, 0]
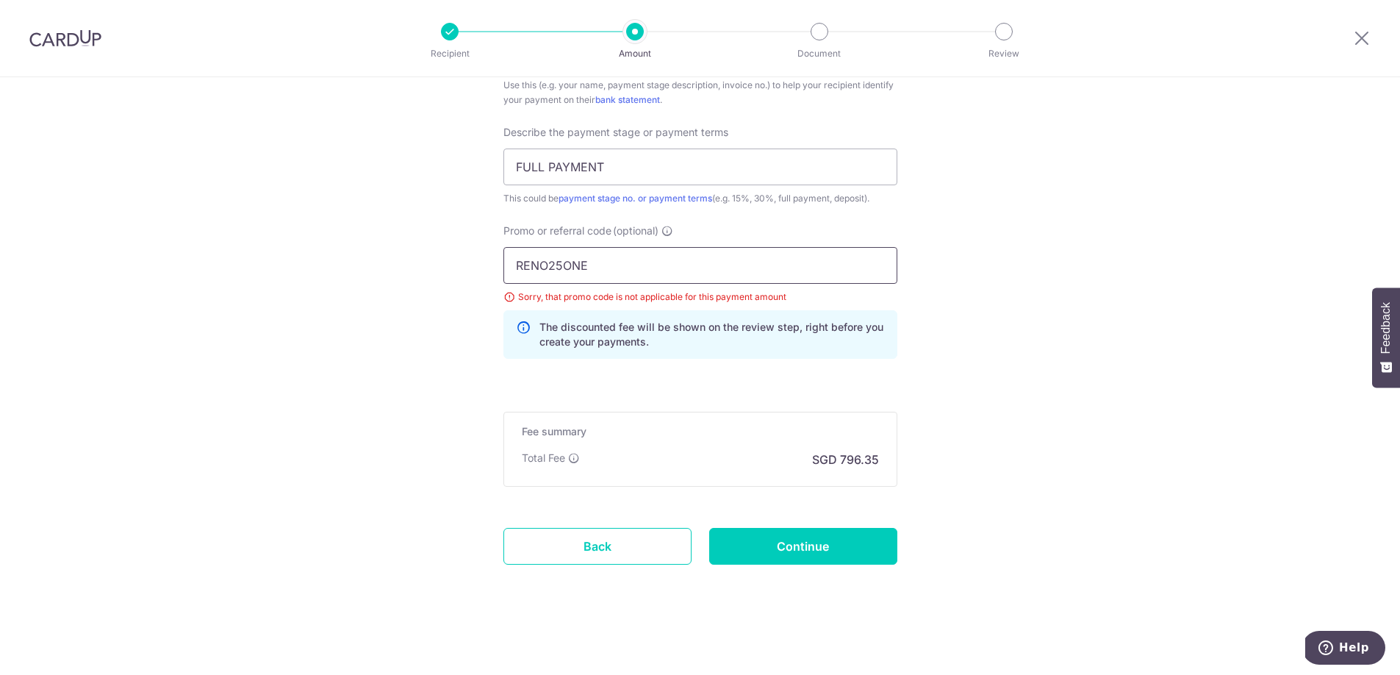
drag, startPoint x: 598, startPoint y: 272, endPoint x: 416, endPoint y: 252, distance: 183.4
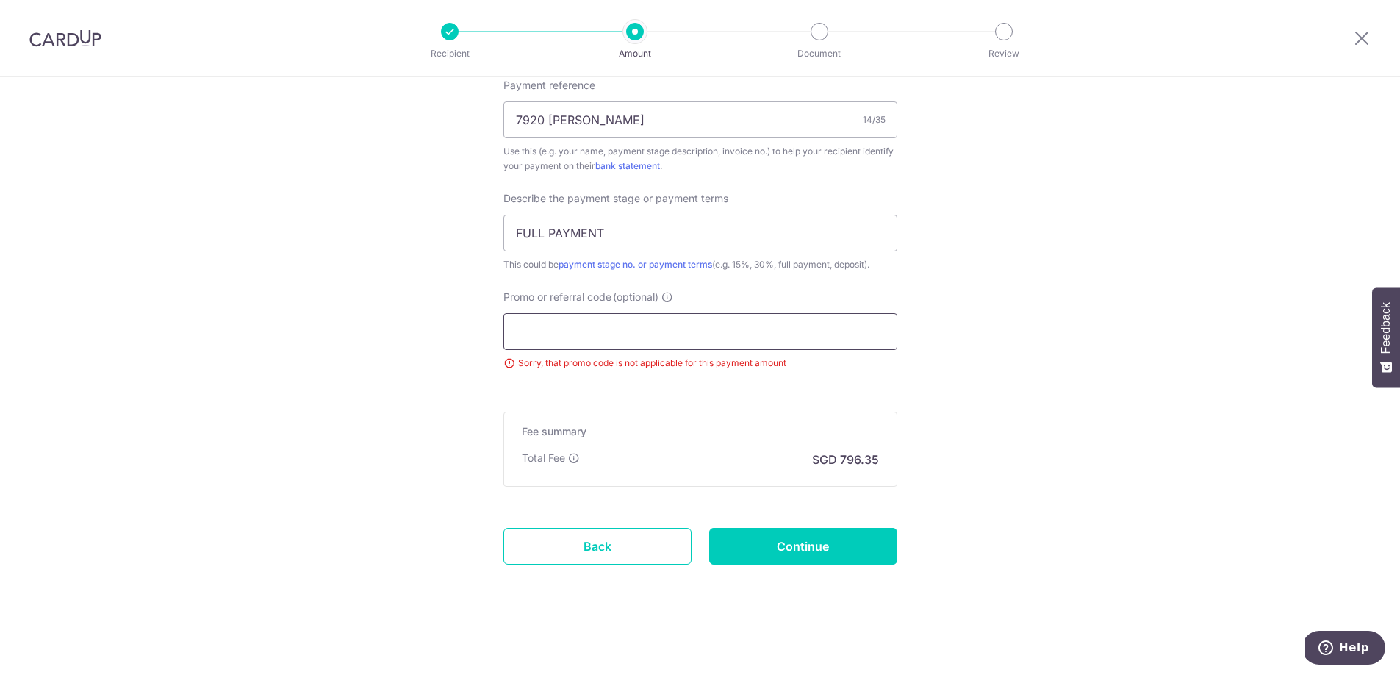
scroll to position [911, 0]
click at [786, 559] on input "Continue" at bounding box center [803, 546] width 188 height 37
type input "Update Schedule"
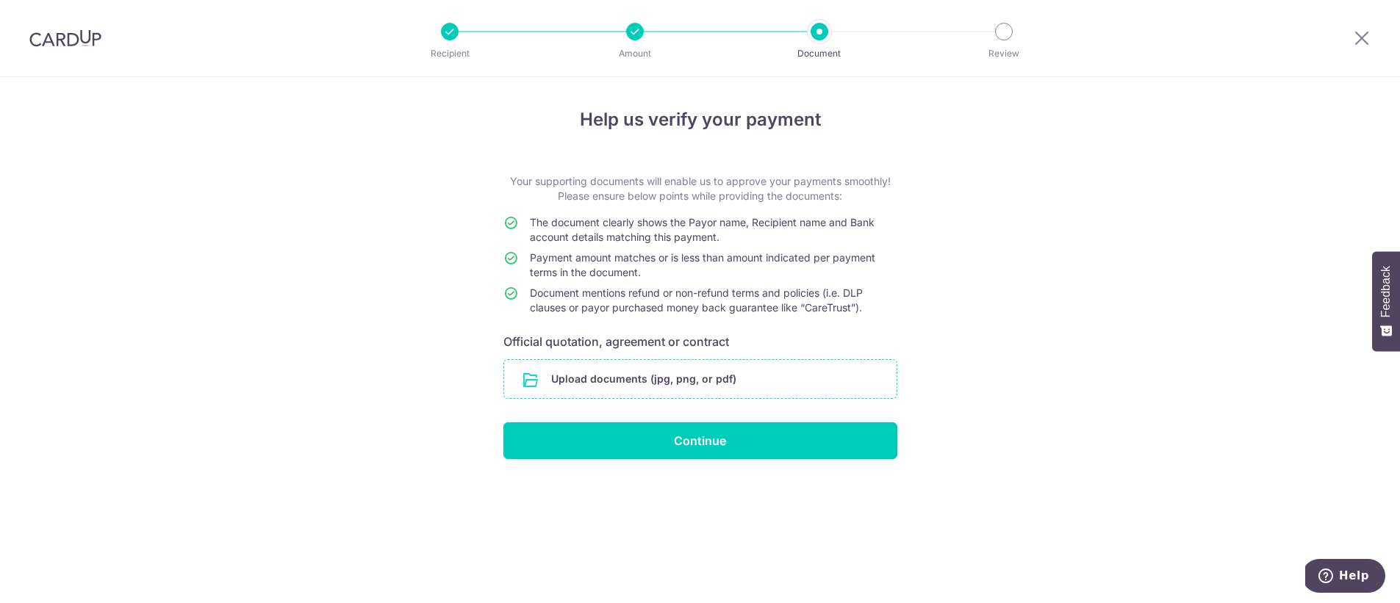
click at [687, 376] on input "file" at bounding box center [700, 379] width 393 height 38
click at [669, 379] on input "file" at bounding box center [700, 379] width 393 height 38
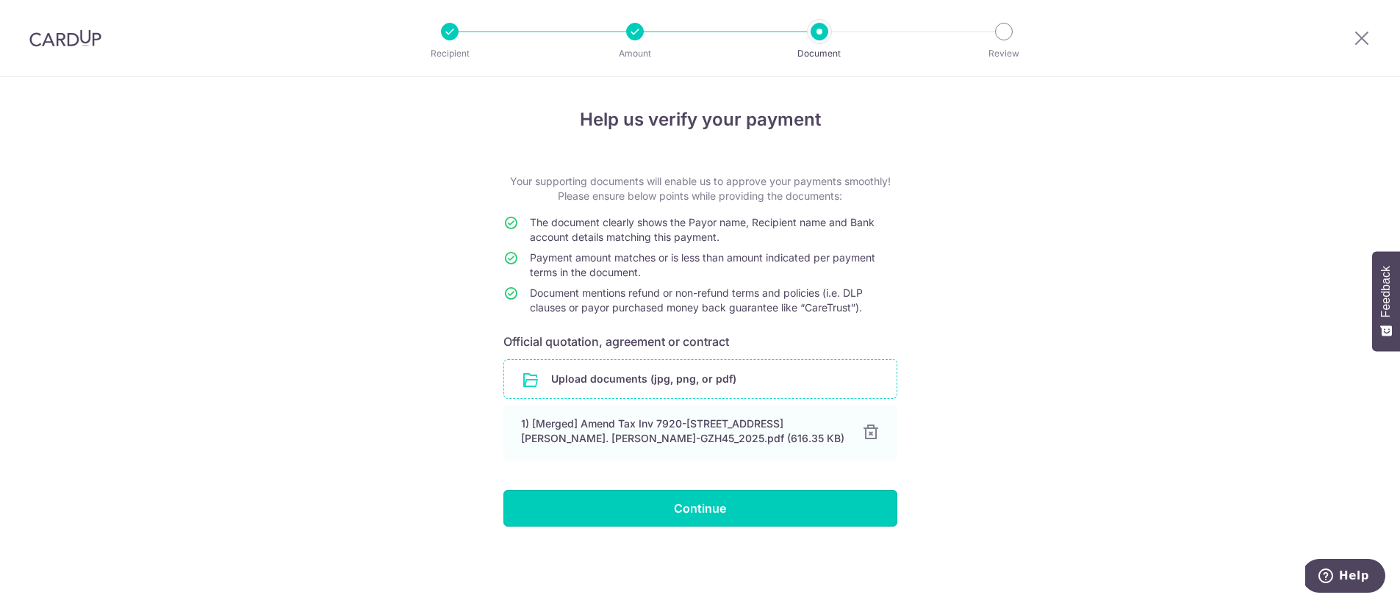
click at [721, 503] on input "Continue" at bounding box center [700, 508] width 394 height 37
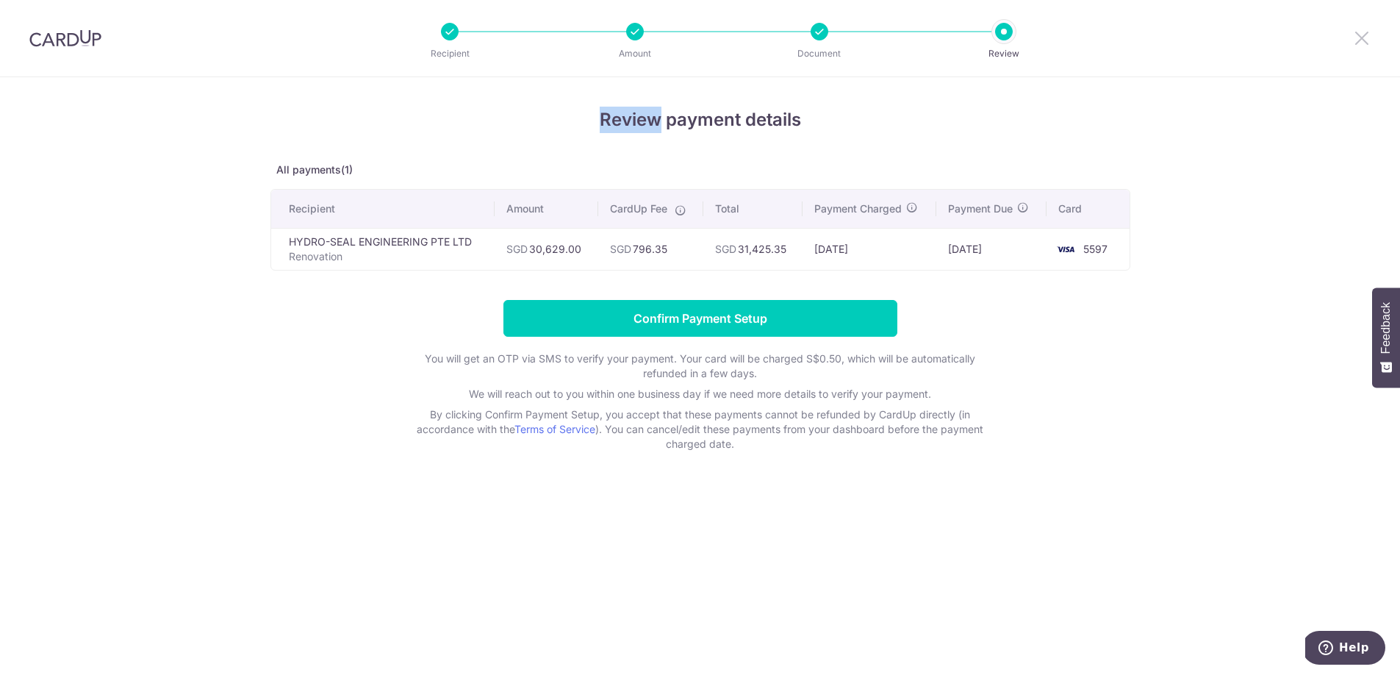
click at [1367, 35] on icon at bounding box center [1362, 38] width 18 height 18
click at [1369, 46] on icon at bounding box center [1362, 38] width 18 height 18
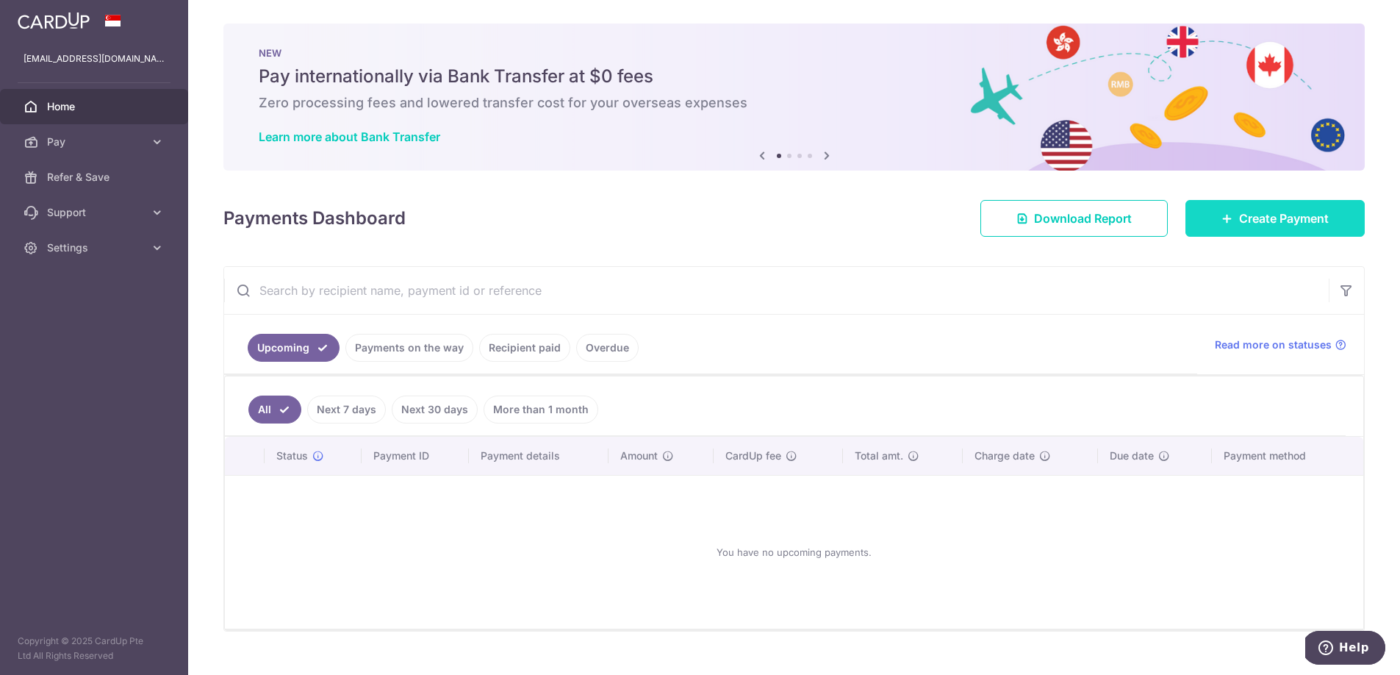
click at [1224, 218] on icon at bounding box center [1228, 218] width 12 height 12
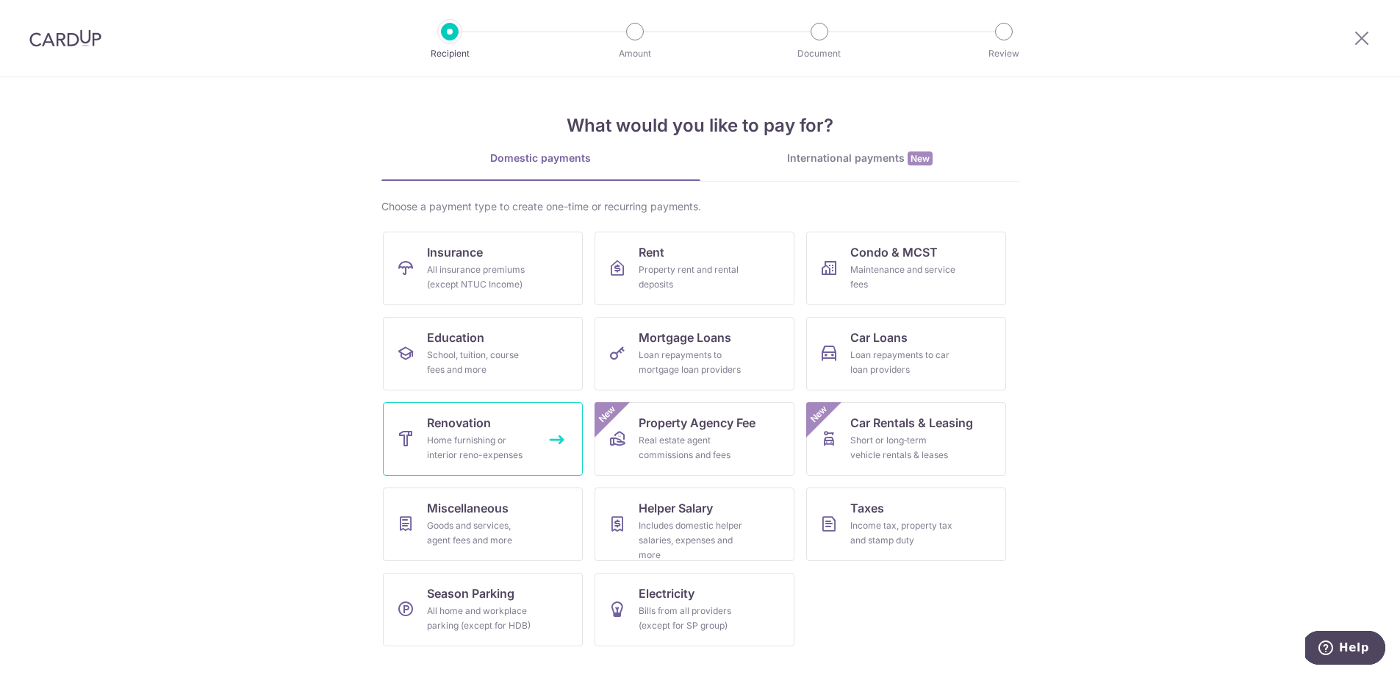
click at [480, 450] on div "Home furnishing or interior reno-expenses" at bounding box center [480, 447] width 106 height 29
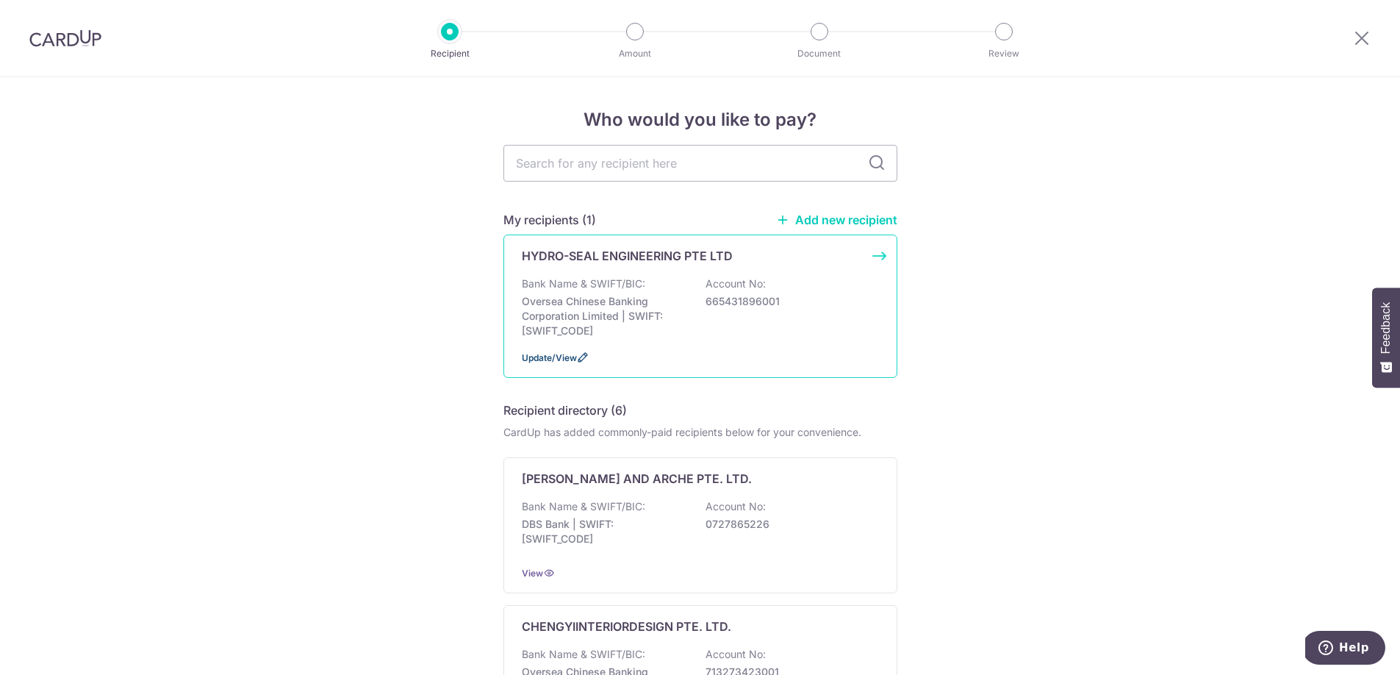
click at [556, 355] on span "Update/View" at bounding box center [549, 357] width 55 height 11
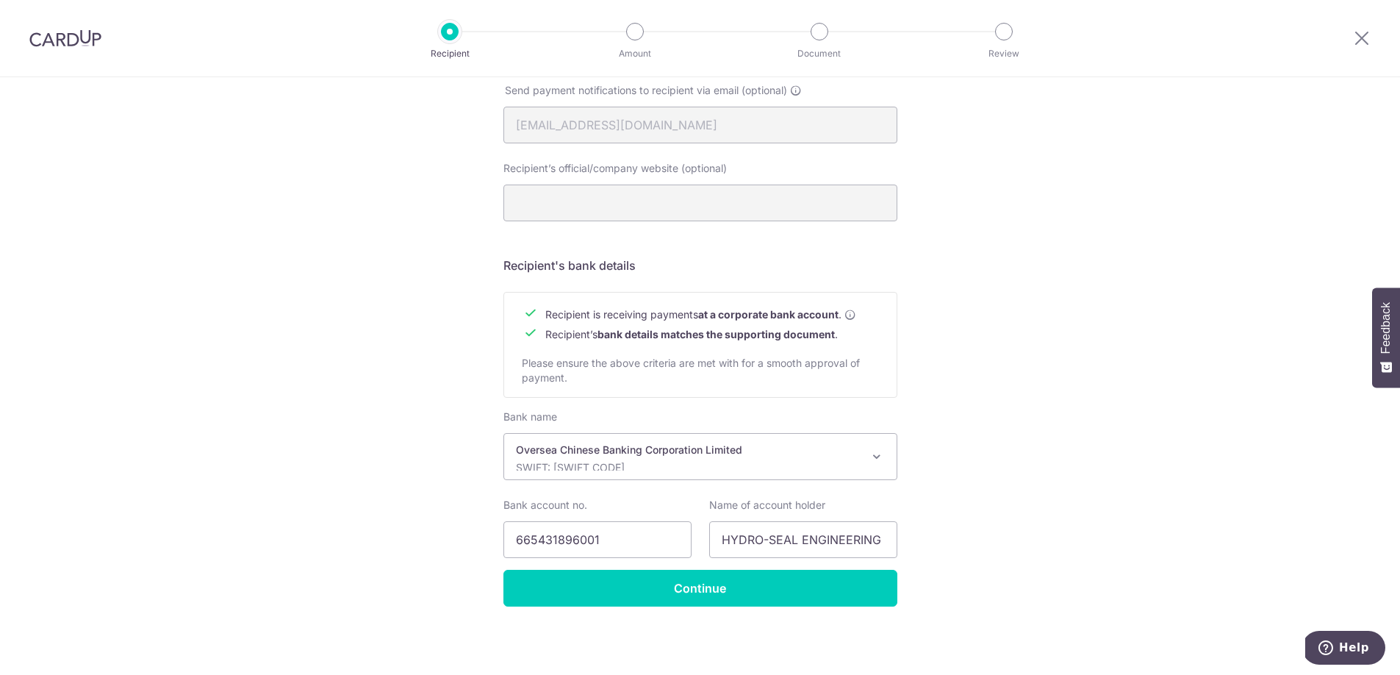
scroll to position [487, 0]
click at [718, 587] on input "Continue" at bounding box center [700, 587] width 394 height 37
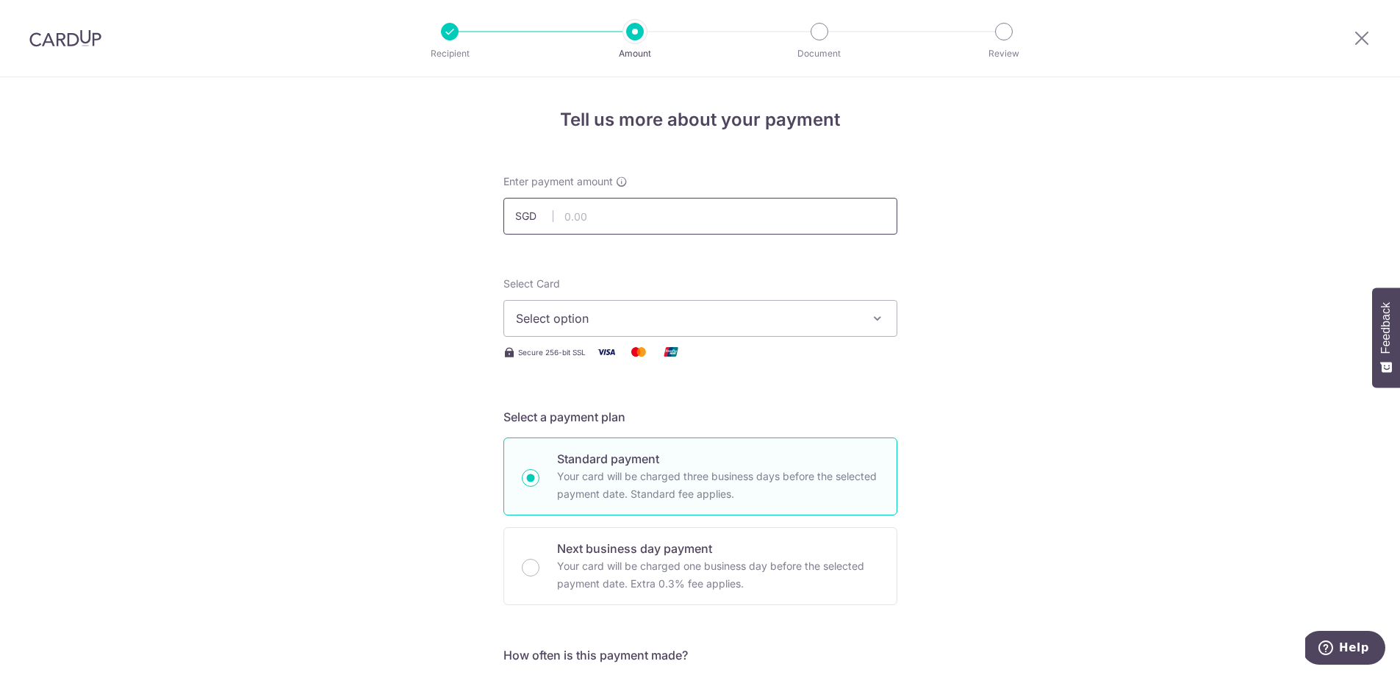
click at [612, 225] on input "text" at bounding box center [700, 216] width 394 height 37
type input "30,629.00"
click at [614, 319] on span "Select option" at bounding box center [687, 318] width 343 height 18
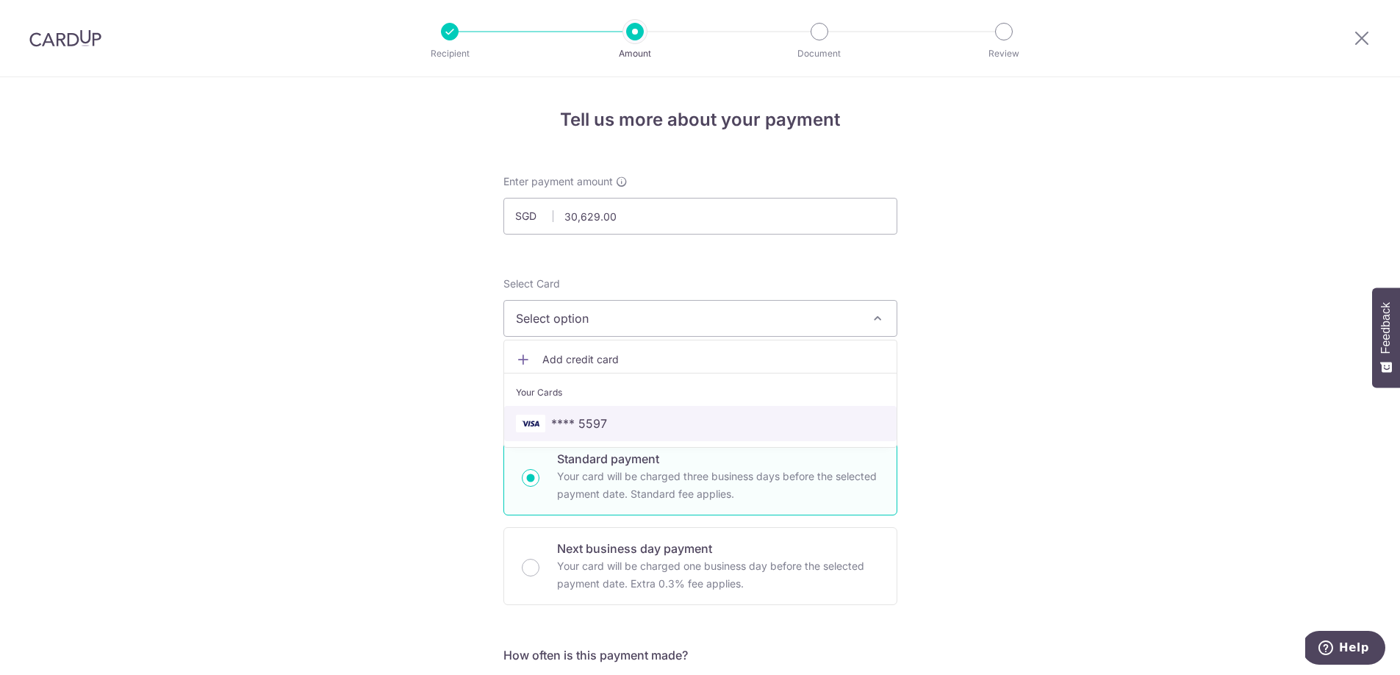
click at [589, 420] on span "**** 5597" at bounding box center [579, 424] width 56 height 18
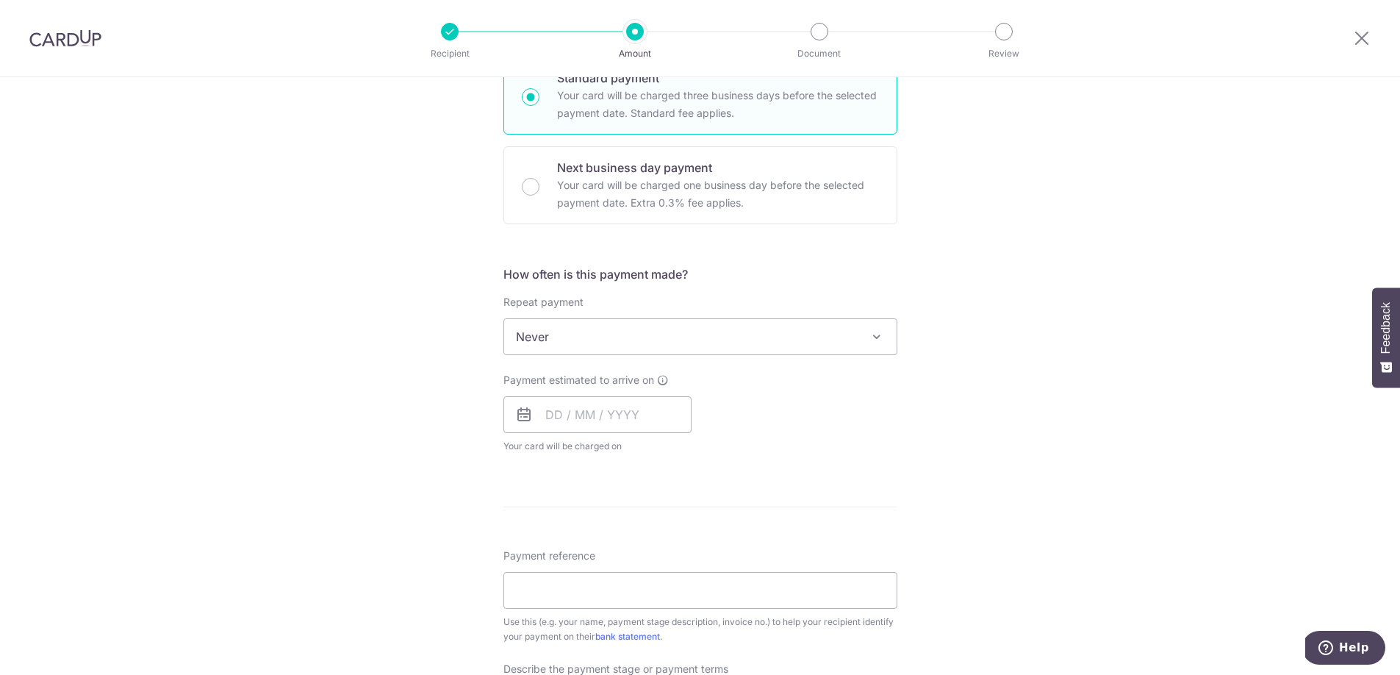
scroll to position [390, 0]
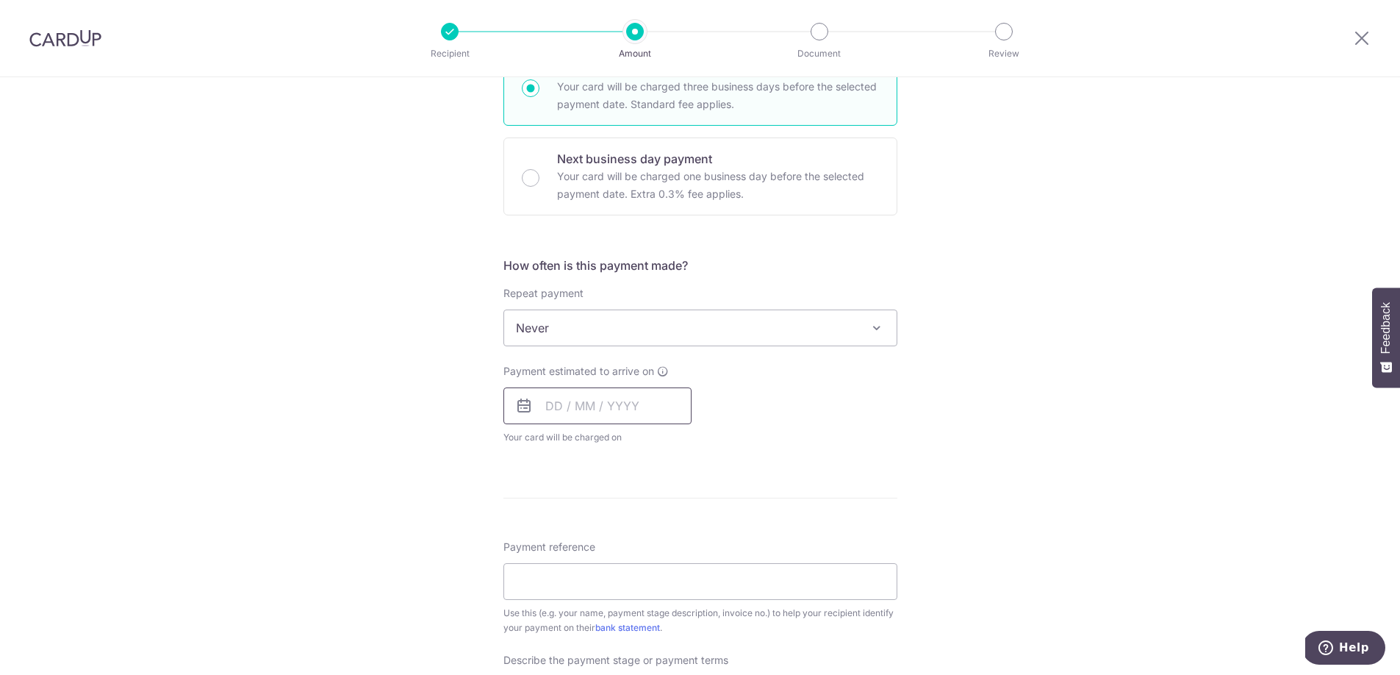
click at [562, 404] on input "text" at bounding box center [597, 405] width 188 height 37
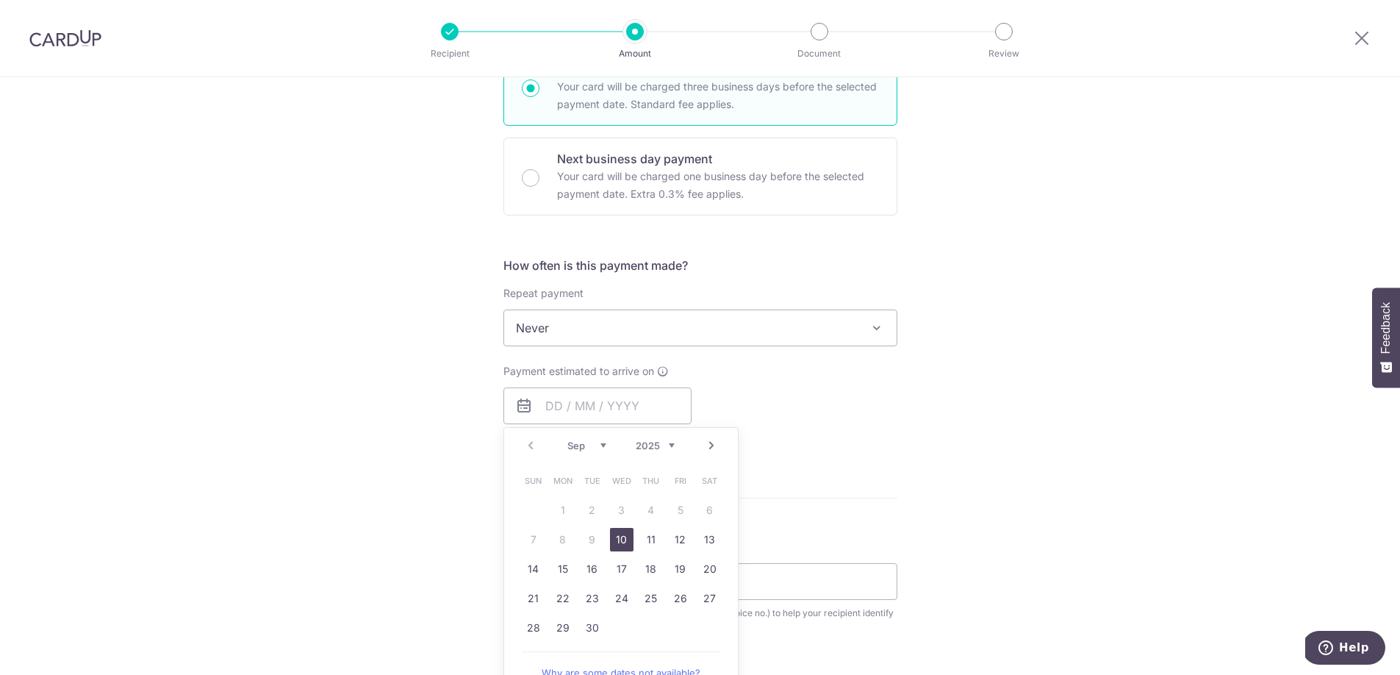
click at [623, 542] on link "10" at bounding box center [622, 540] width 24 height 24
type input "[DATE]"
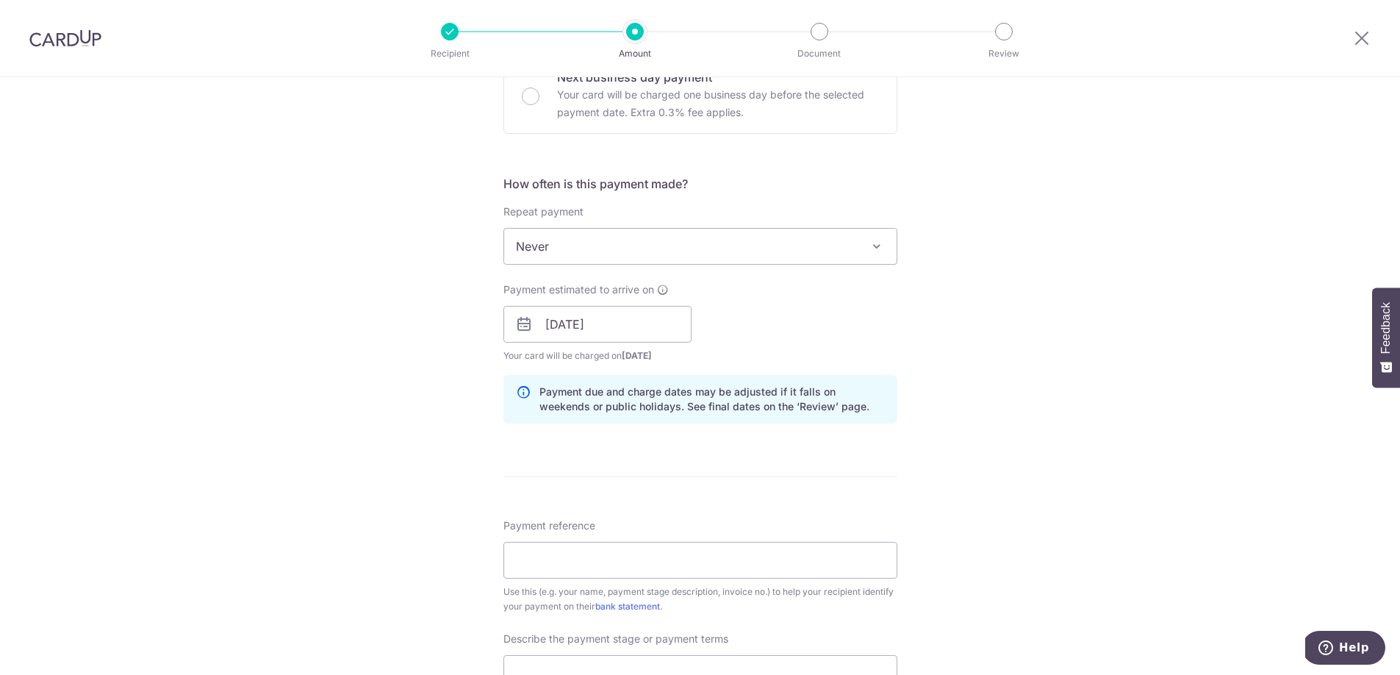
scroll to position [577, 0]
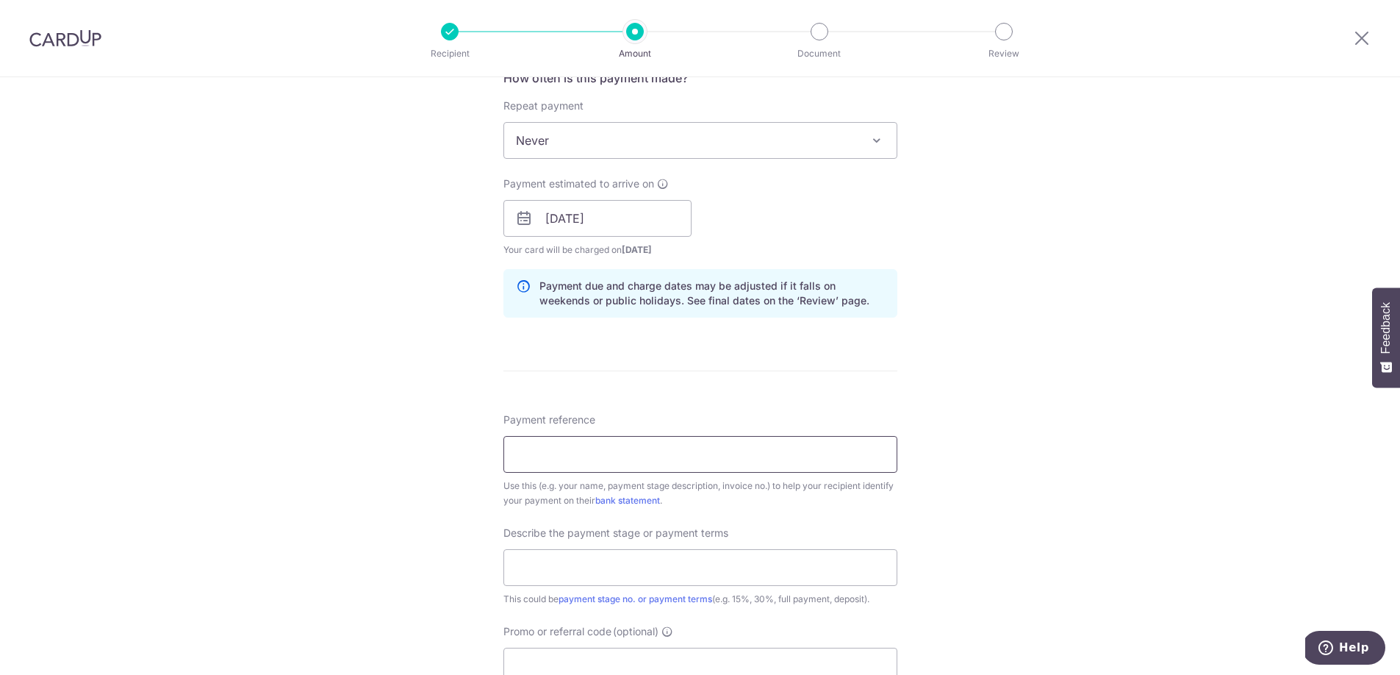
click at [534, 459] on input "Payment reference" at bounding box center [700, 454] width 394 height 37
type input "7920 [PERSON_NAME]"
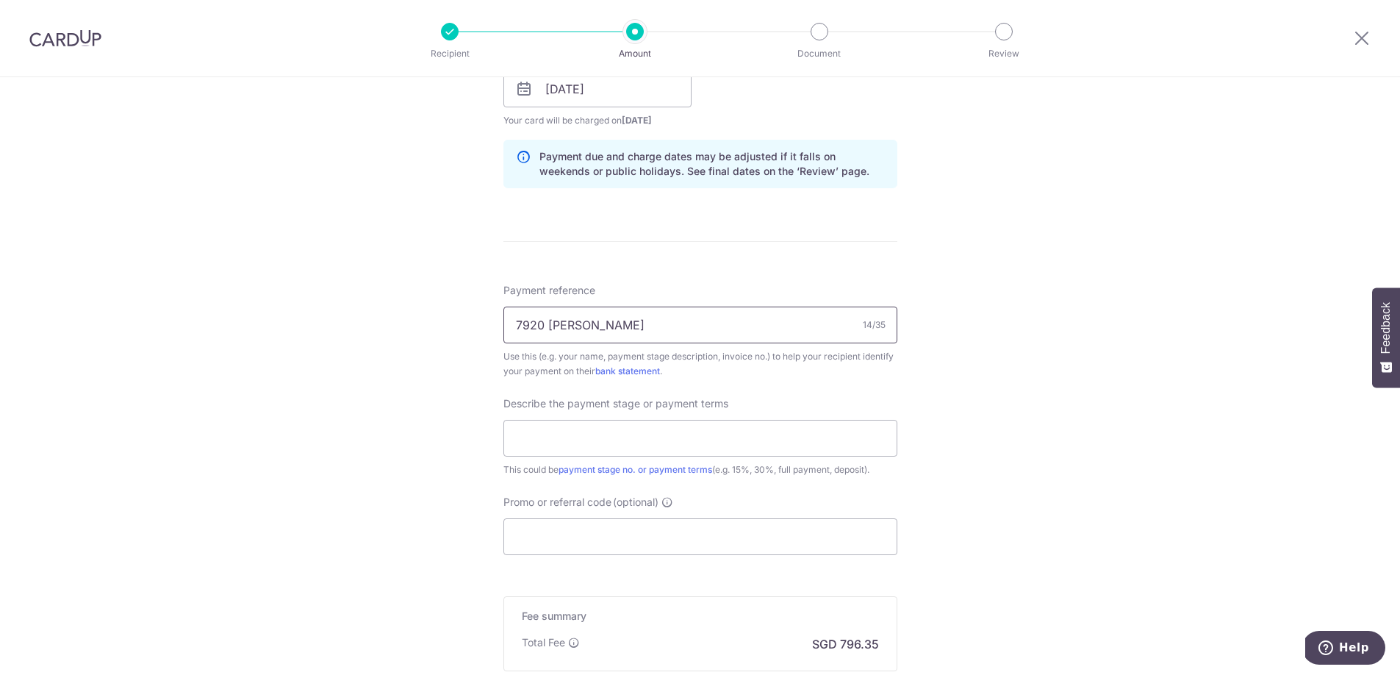
scroll to position [709, 0]
click at [507, 434] on input "text" at bounding box center [700, 435] width 394 height 37
type input "FULL PAYMENT"
click at [421, 431] on div "Tell us more about your payment Enter payment amount SGD 30,629.00 30629.00 Sel…" at bounding box center [700, 113] width 1400 height 1488
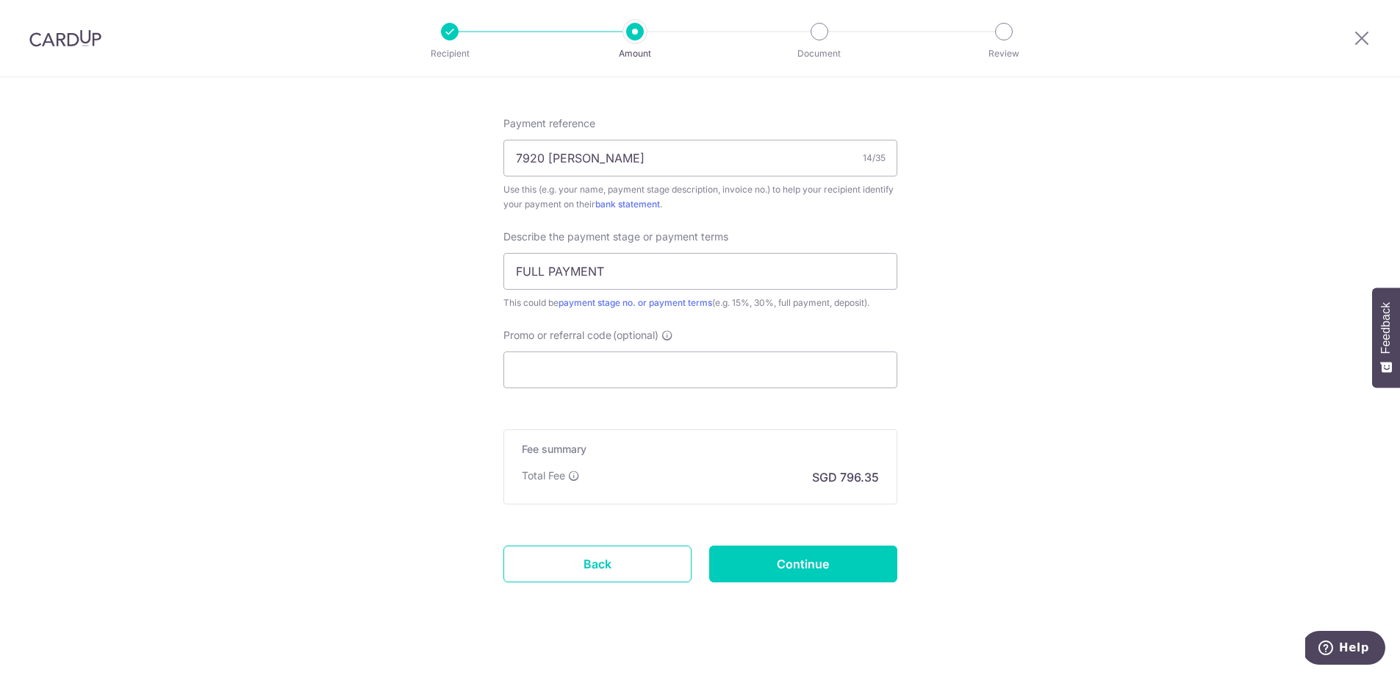
scroll to position [891, 0]
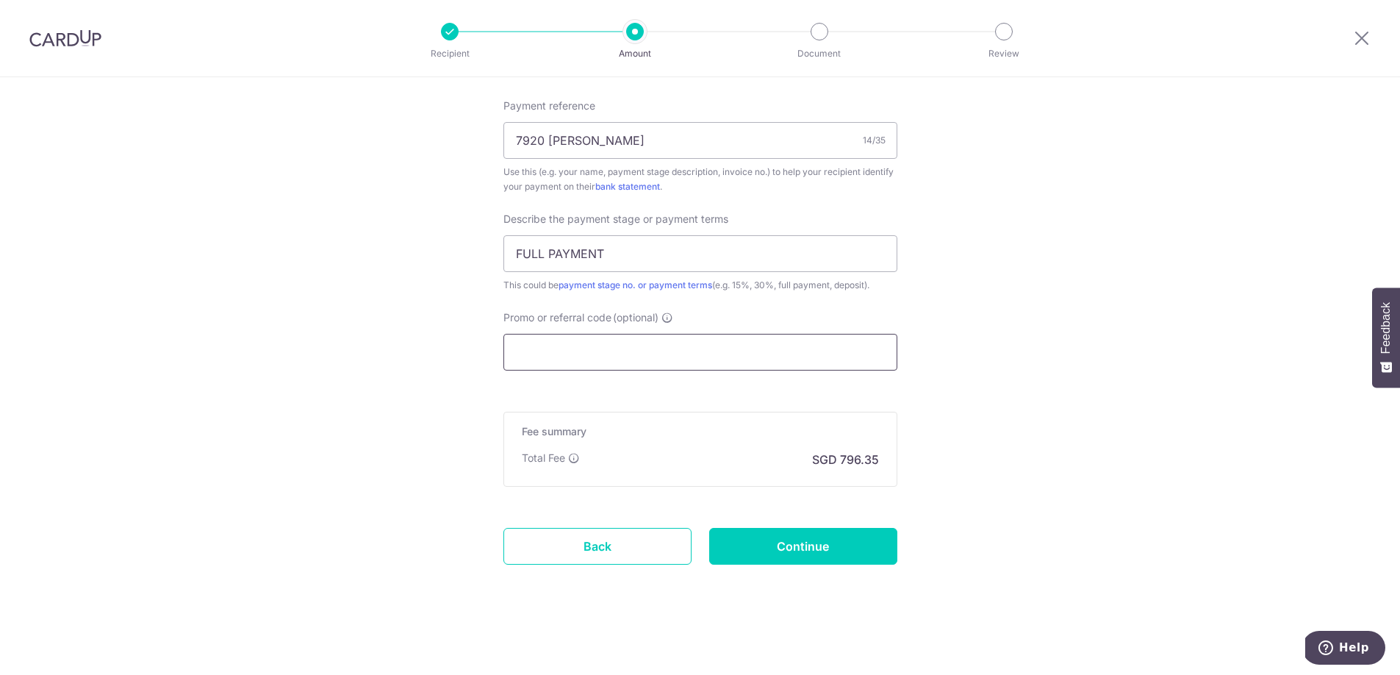
click at [540, 357] on input "Promo or referral code (optional)" at bounding box center [700, 352] width 394 height 37
paste input "RENO25ONE"
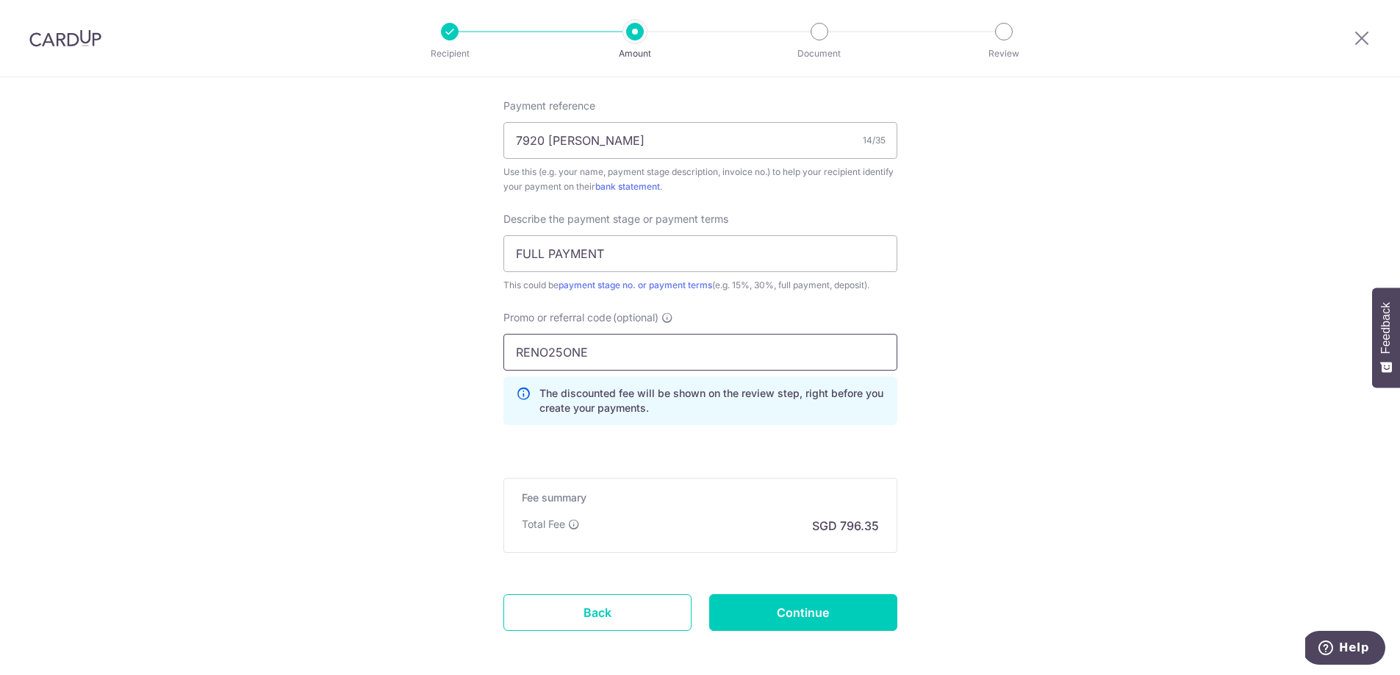
type input "RENO25ONE"
click at [845, 620] on input "Continue" at bounding box center [803, 612] width 188 height 37
type input "Create Schedule"
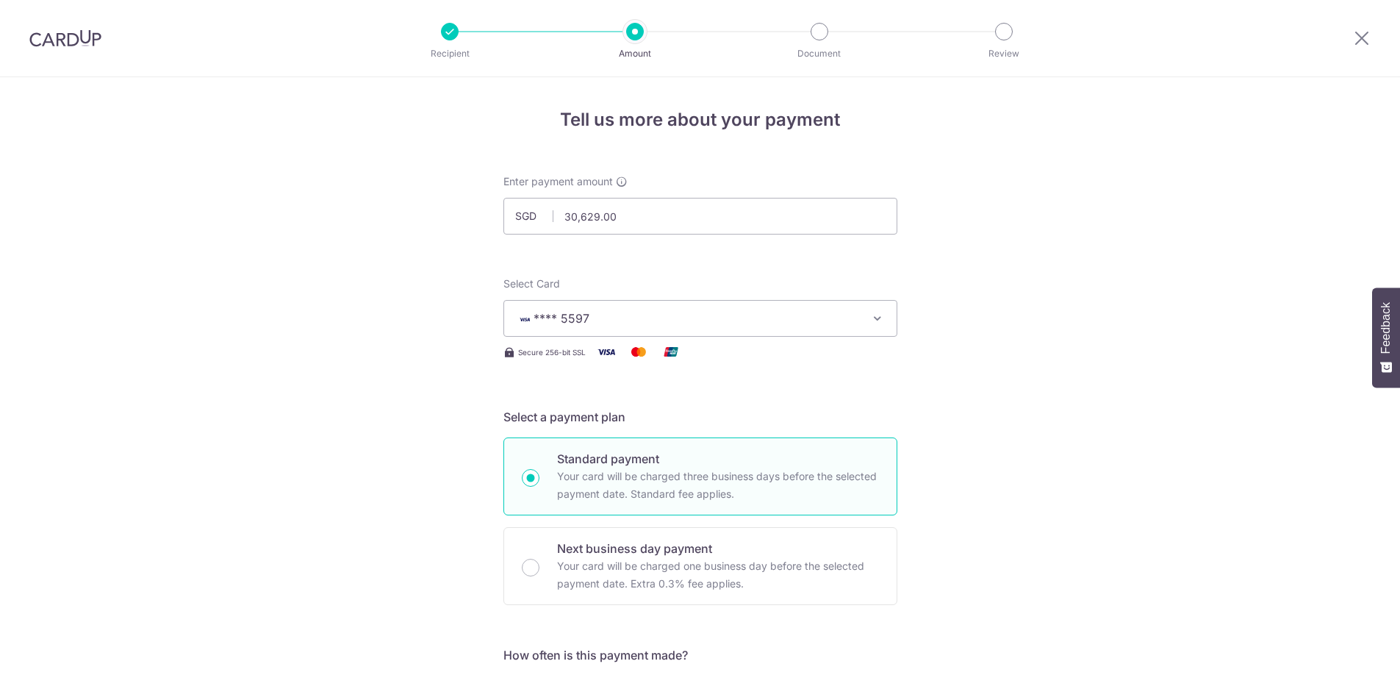
scroll to position [978, 0]
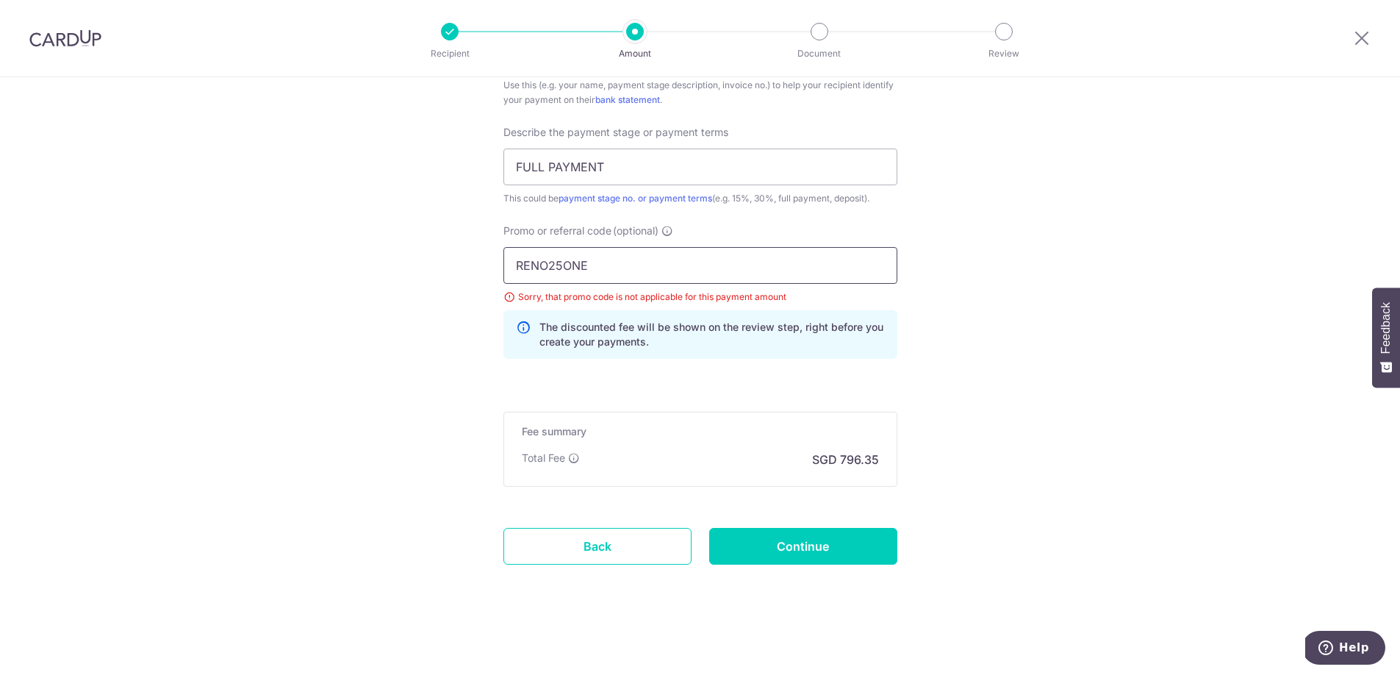
click at [512, 266] on input "RENO25ONE" at bounding box center [700, 265] width 394 height 37
drag, startPoint x: 513, startPoint y: 266, endPoint x: 462, endPoint y: 259, distance: 51.9
drag, startPoint x: 596, startPoint y: 268, endPoint x: 415, endPoint y: 233, distance: 184.2
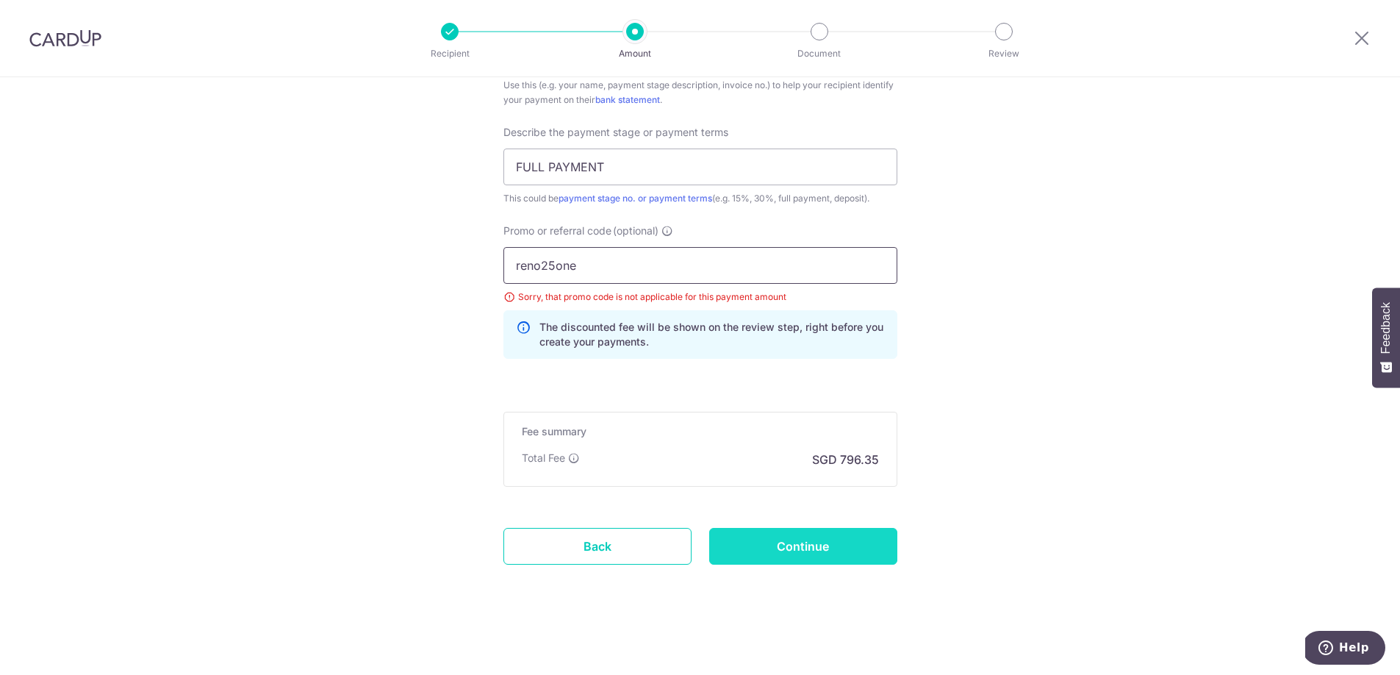
type input "reno25one"
click at [781, 537] on input "Continue" at bounding box center [803, 546] width 188 height 37
type input "Update Schedule"
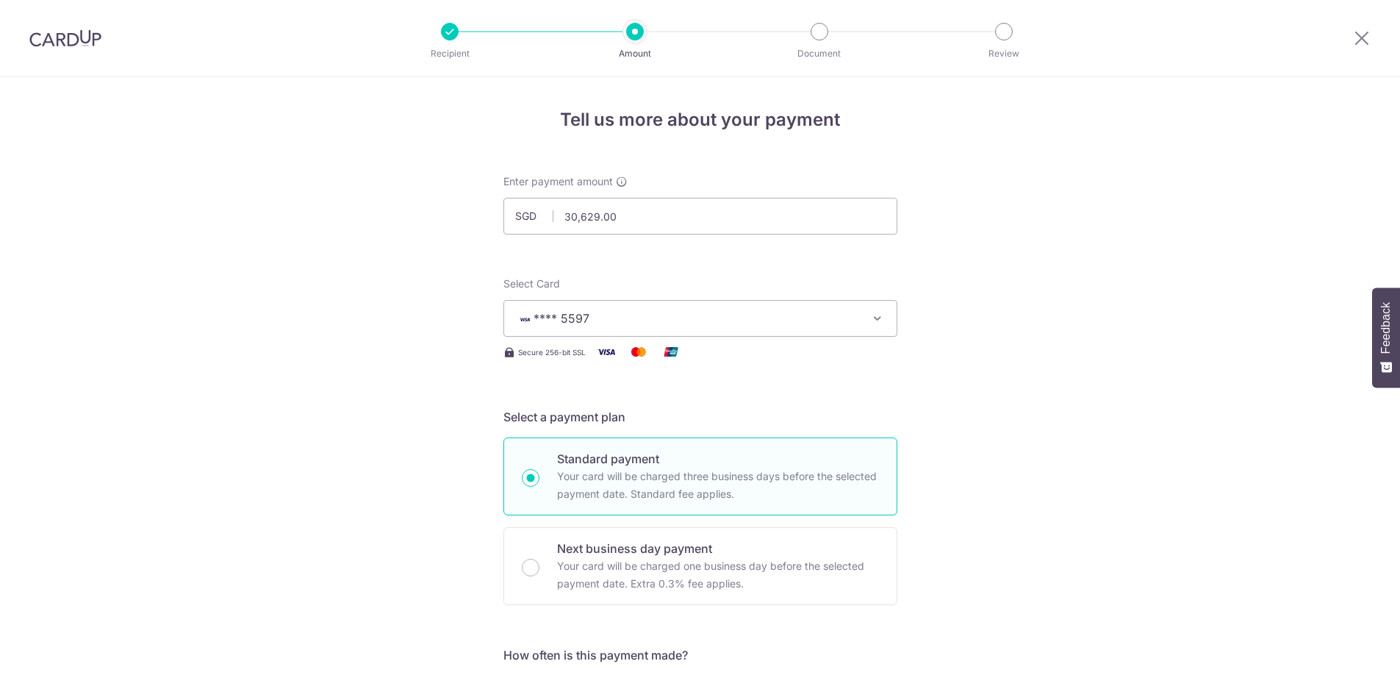
scroll to position [978, 0]
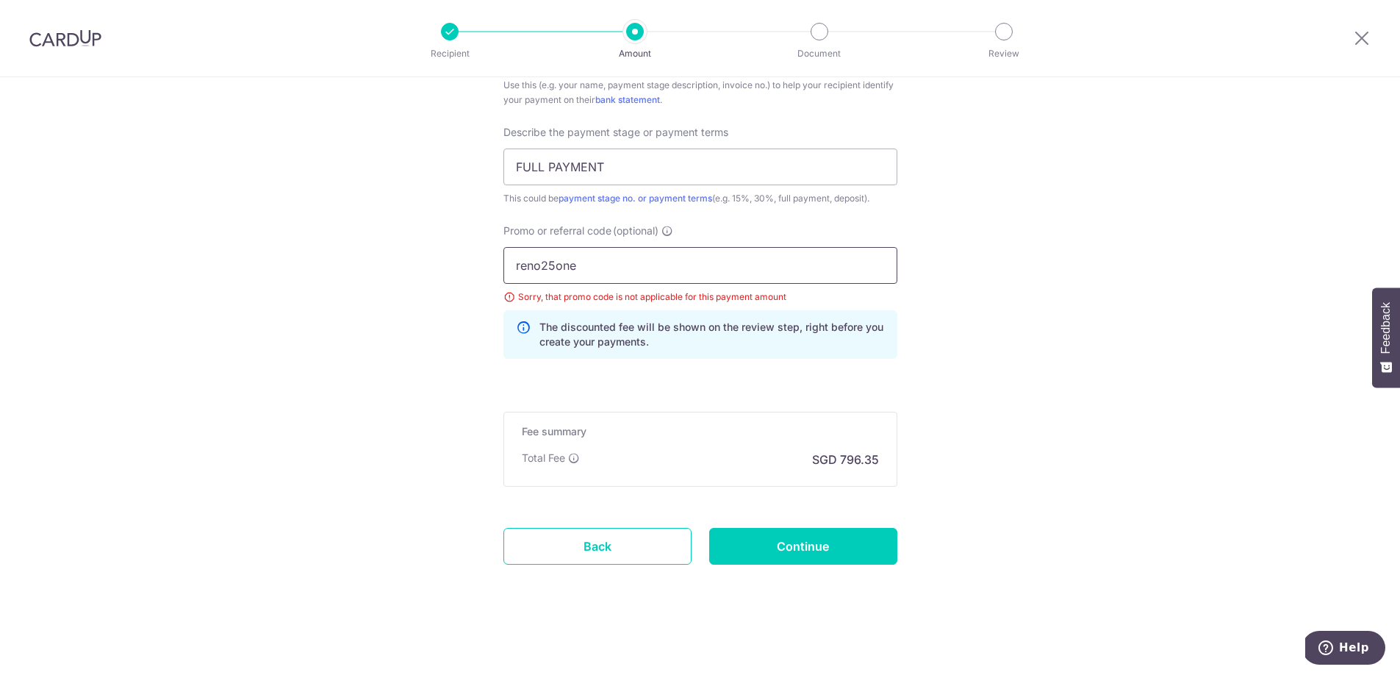
drag, startPoint x: 549, startPoint y: 270, endPoint x: 437, endPoint y: 258, distance: 113.2
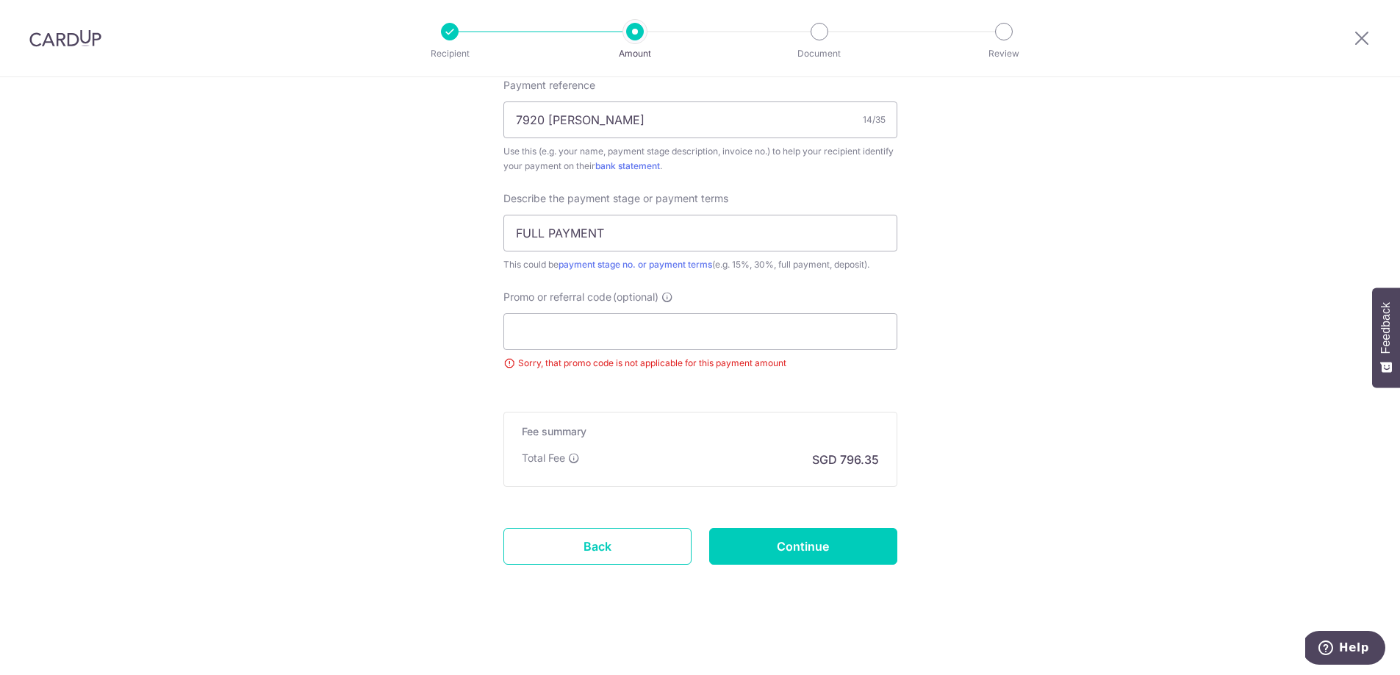
click at [789, 550] on input "Continue" at bounding box center [803, 546] width 188 height 37
type input "Update Schedule"
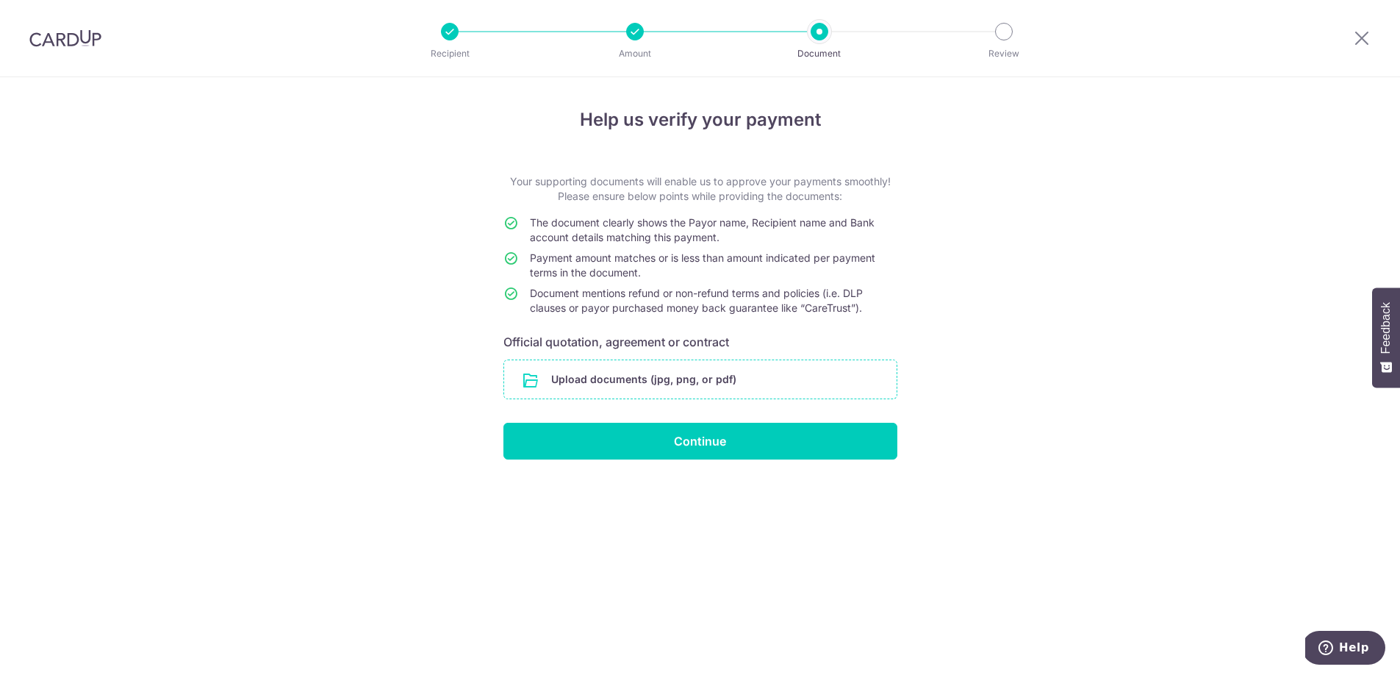
click at [690, 369] on input "file" at bounding box center [700, 379] width 393 height 38
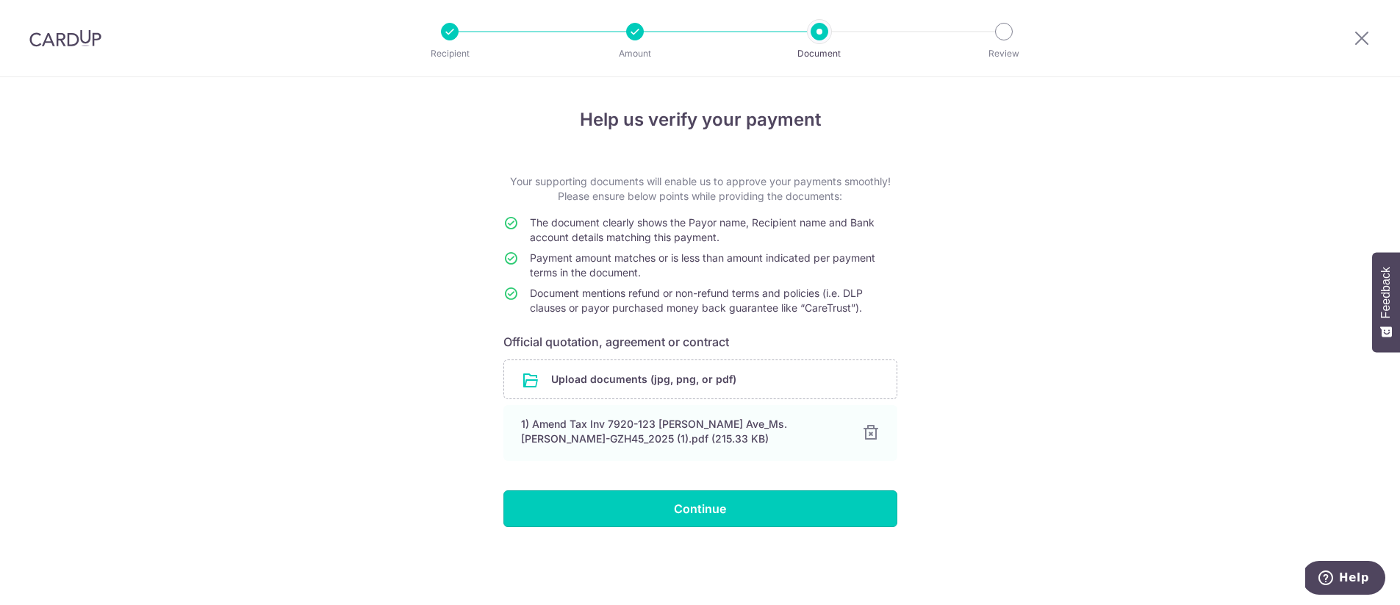
click at [694, 516] on input "Continue" at bounding box center [700, 508] width 394 height 37
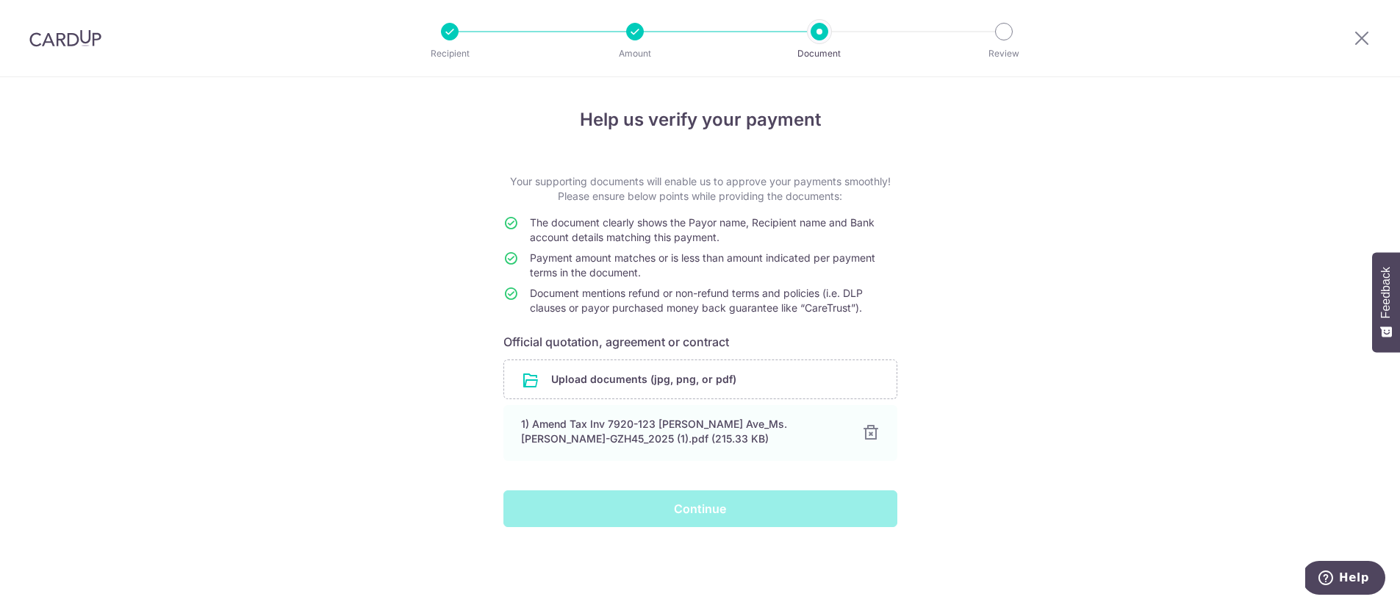
click at [723, 516] on div "Continue" at bounding box center [701, 508] width 412 height 37
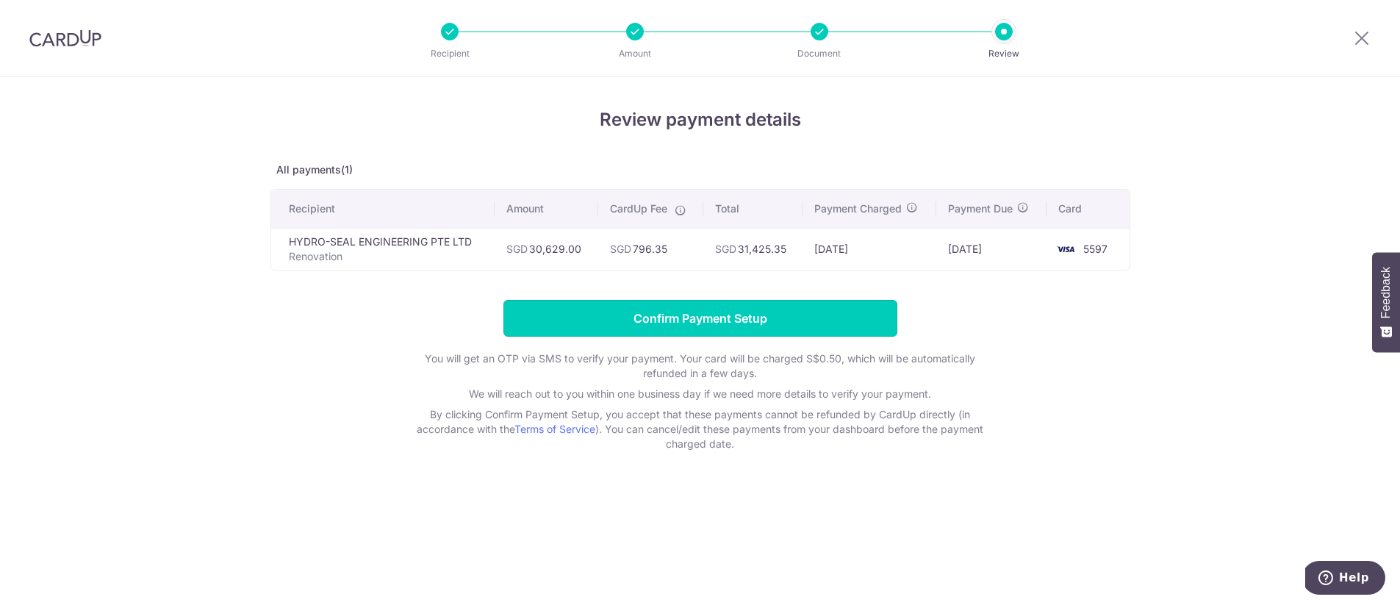
click at [731, 320] on input "Confirm Payment Setup" at bounding box center [700, 318] width 394 height 37
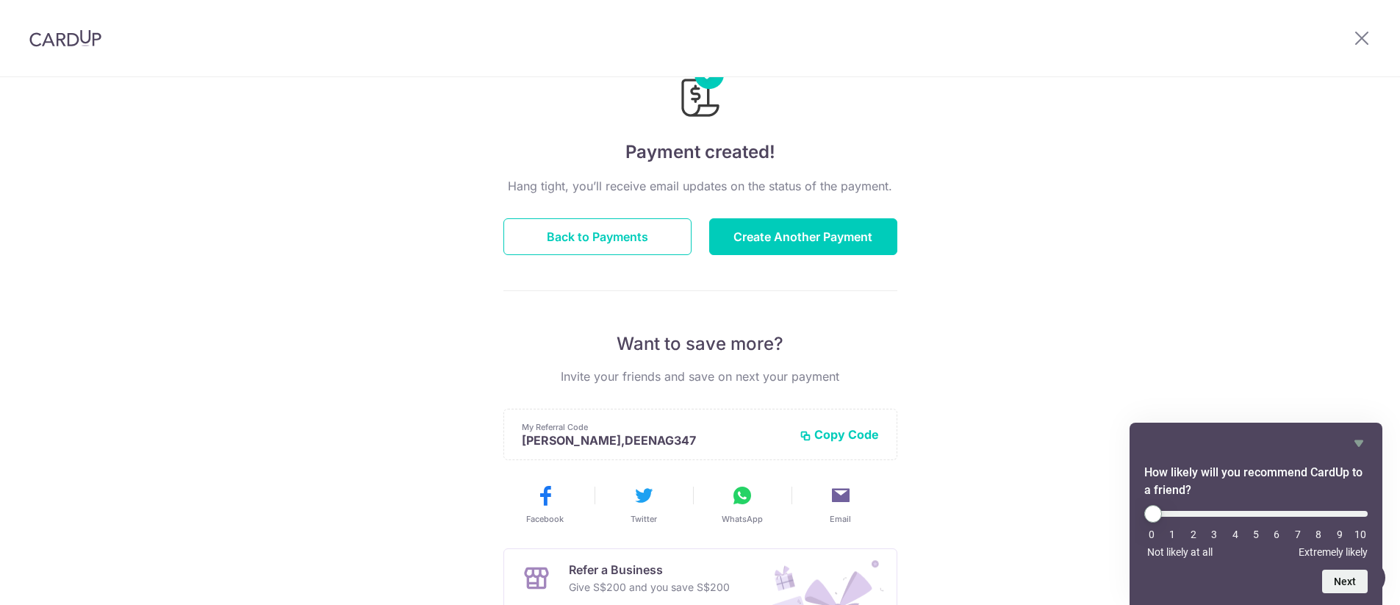
scroll to position [70, 0]
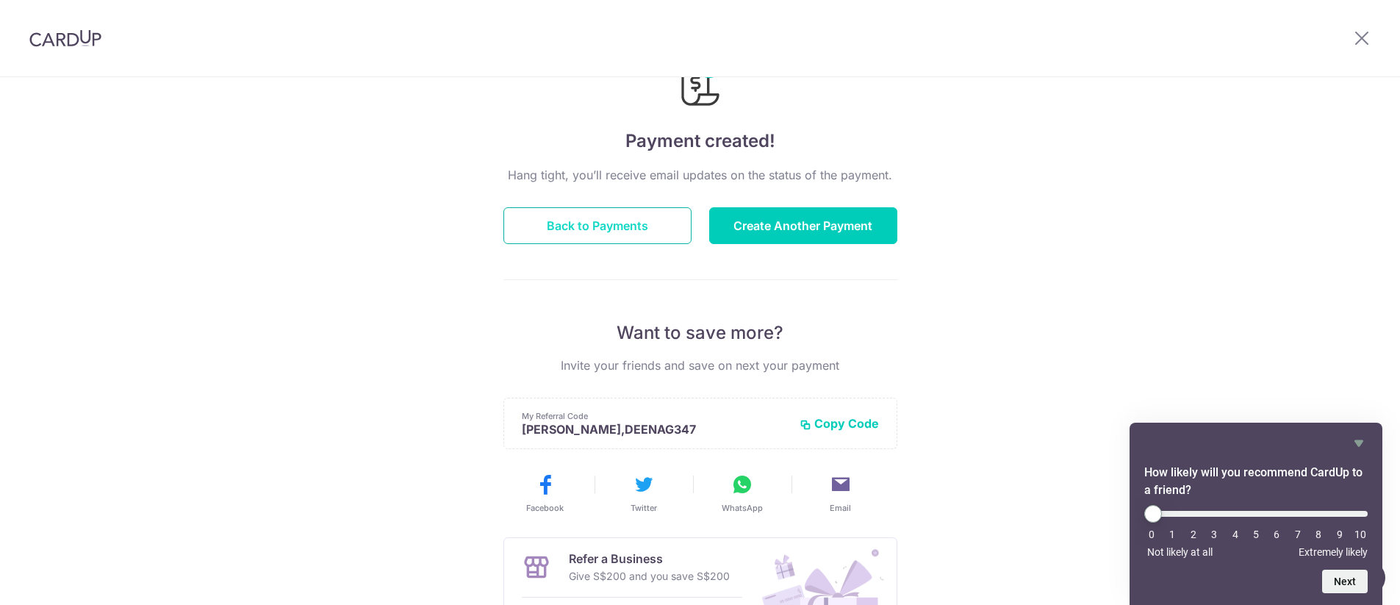
click at [595, 224] on button "Back to Payments" at bounding box center [597, 225] width 188 height 37
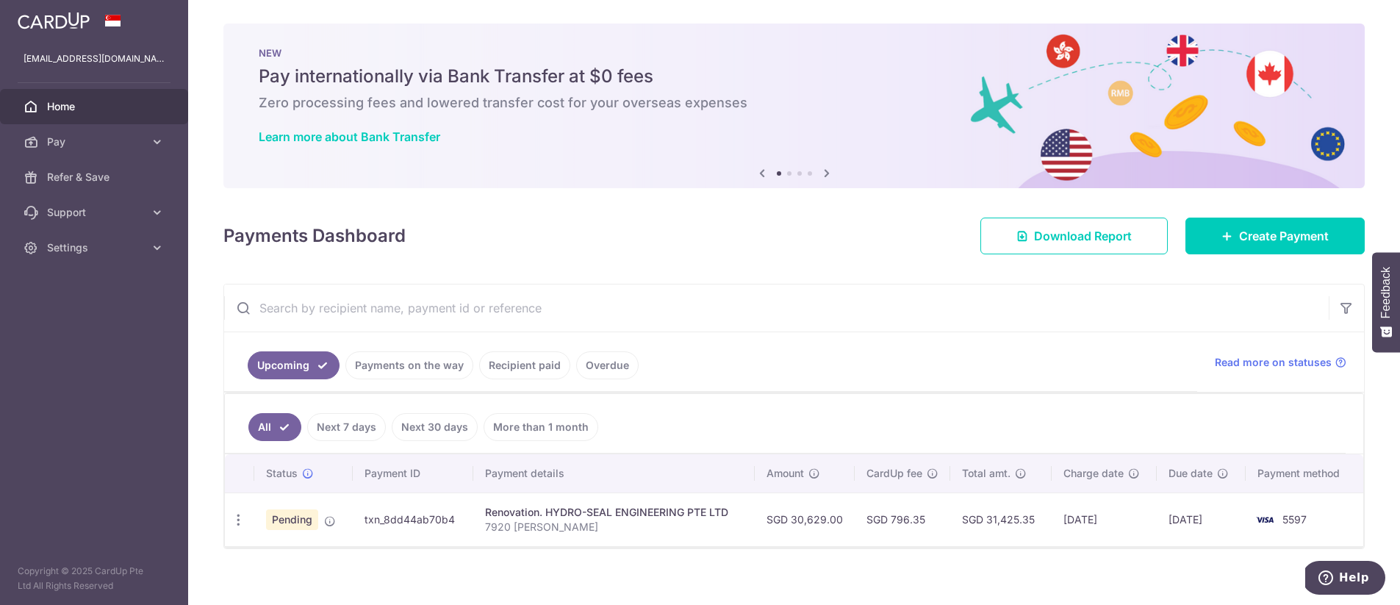
scroll to position [13, 0]
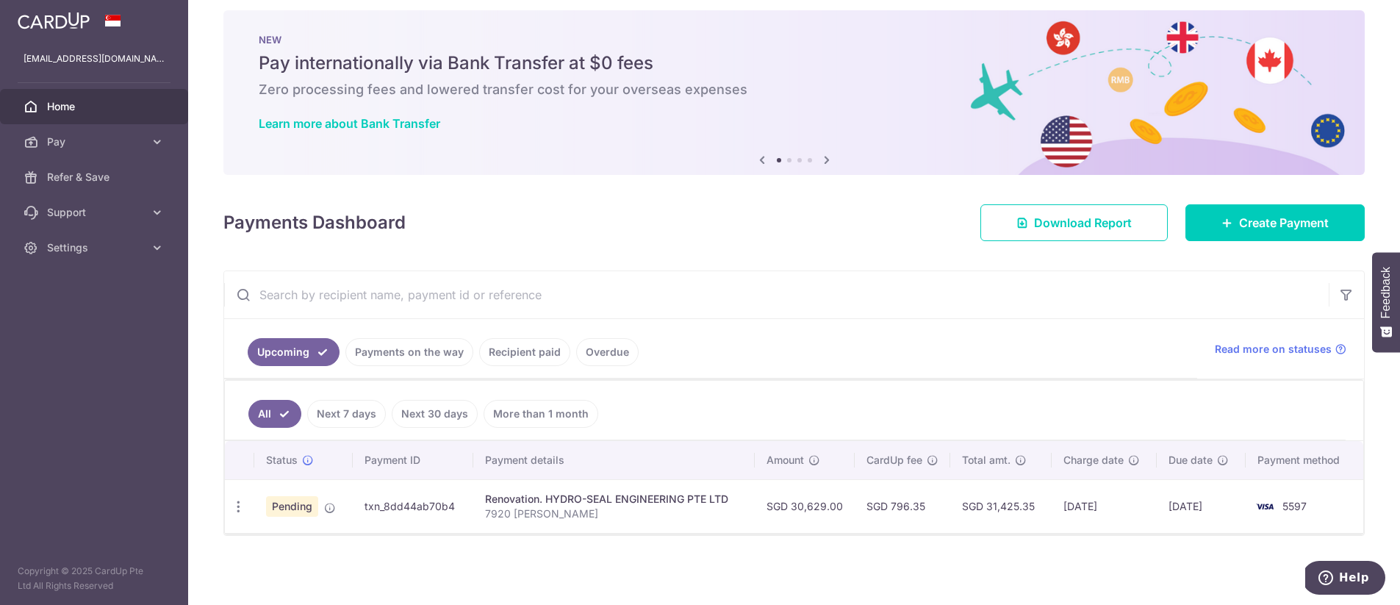
click at [78, 104] on span "Home" at bounding box center [95, 106] width 97 height 15
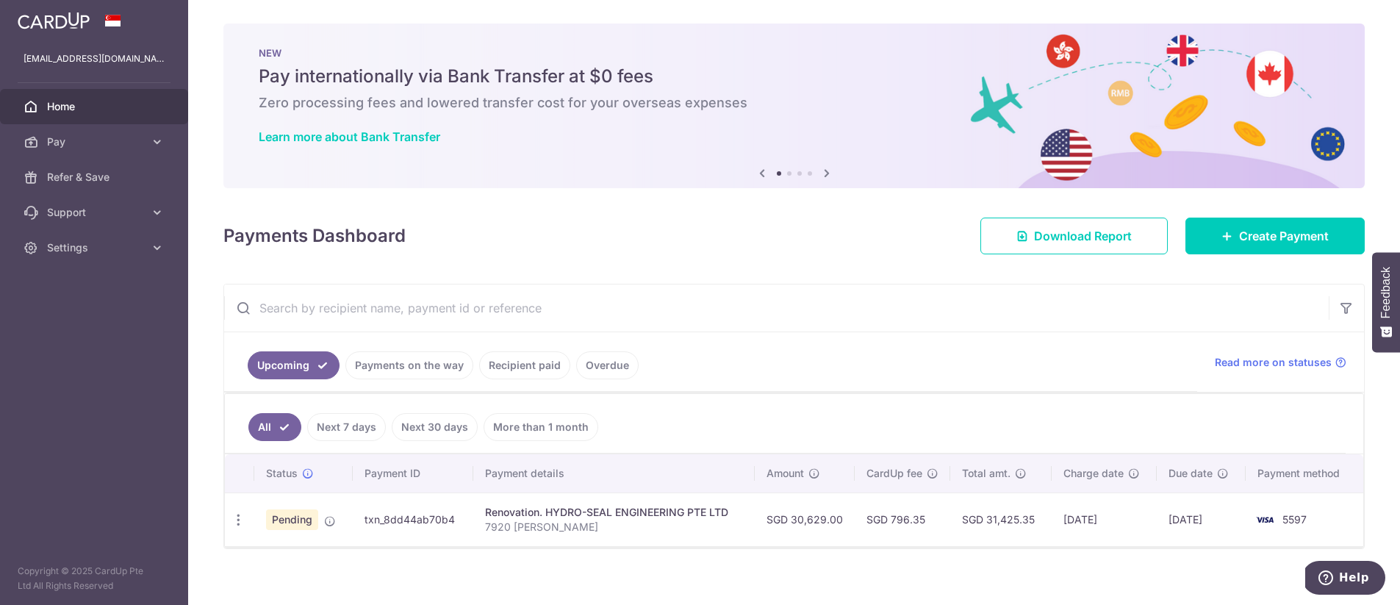
scroll to position [13, 0]
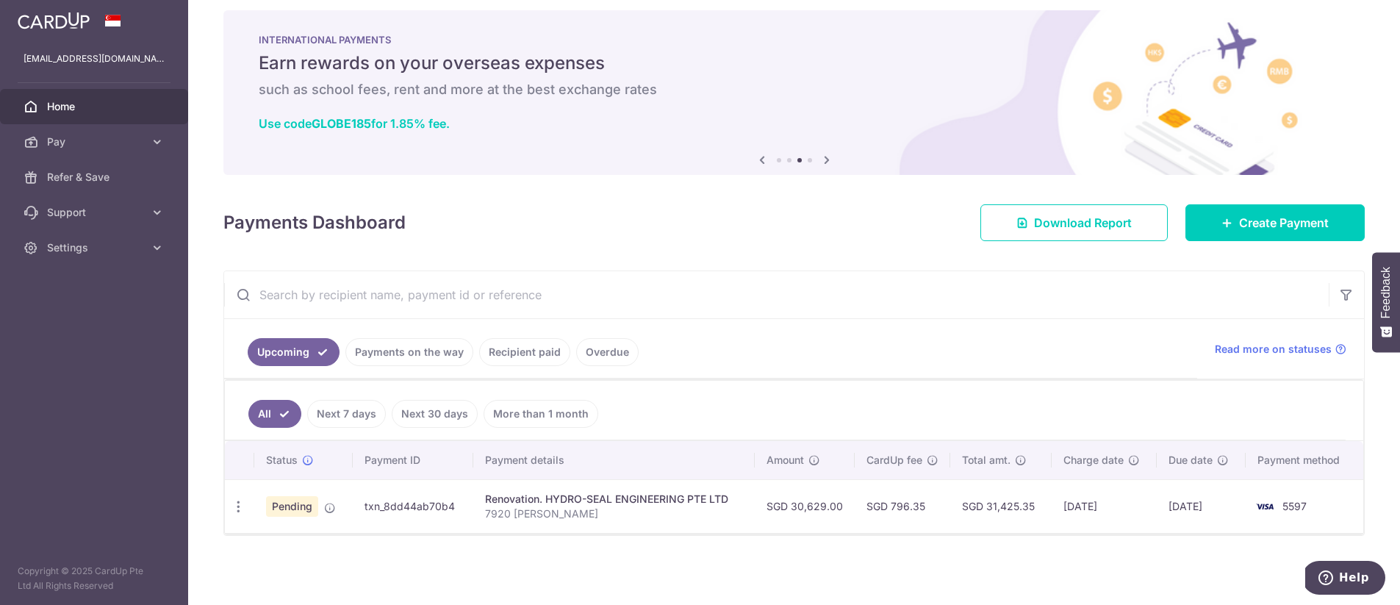
drag, startPoint x: 84, startPoint y: 86, endPoint x: 82, endPoint y: 95, distance: 9.1
click at [84, 86] on ul "deenagoh@gmail.com Home Pay Payments Recipients Cards Refer & Save Support FAQ …" at bounding box center [94, 153] width 188 height 224
click at [80, 96] on link "Home" at bounding box center [94, 106] width 188 height 35
